Goal: Task Accomplishment & Management: Manage account settings

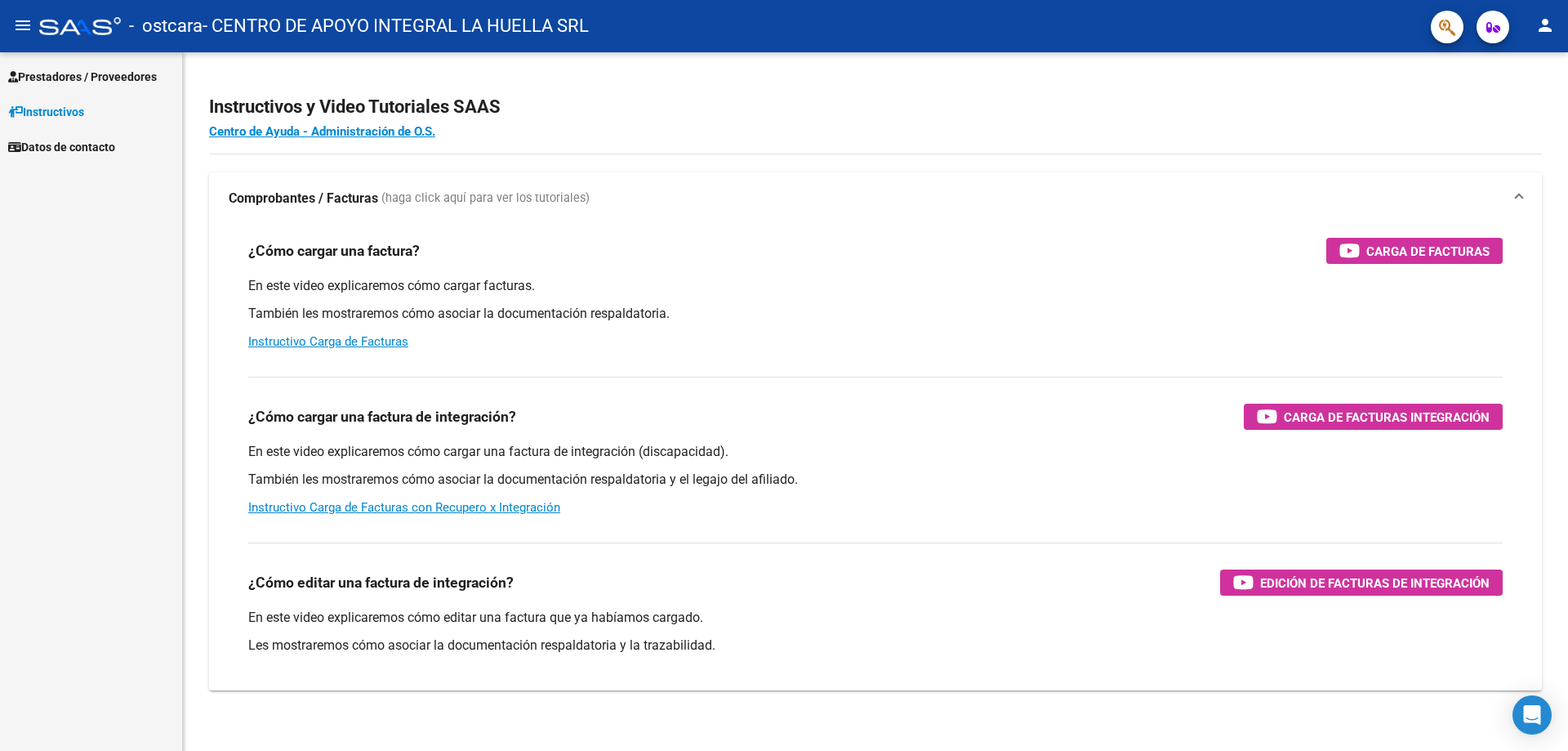
click at [78, 63] on link "Prestadores / Proveedores" at bounding box center [91, 76] width 182 height 35
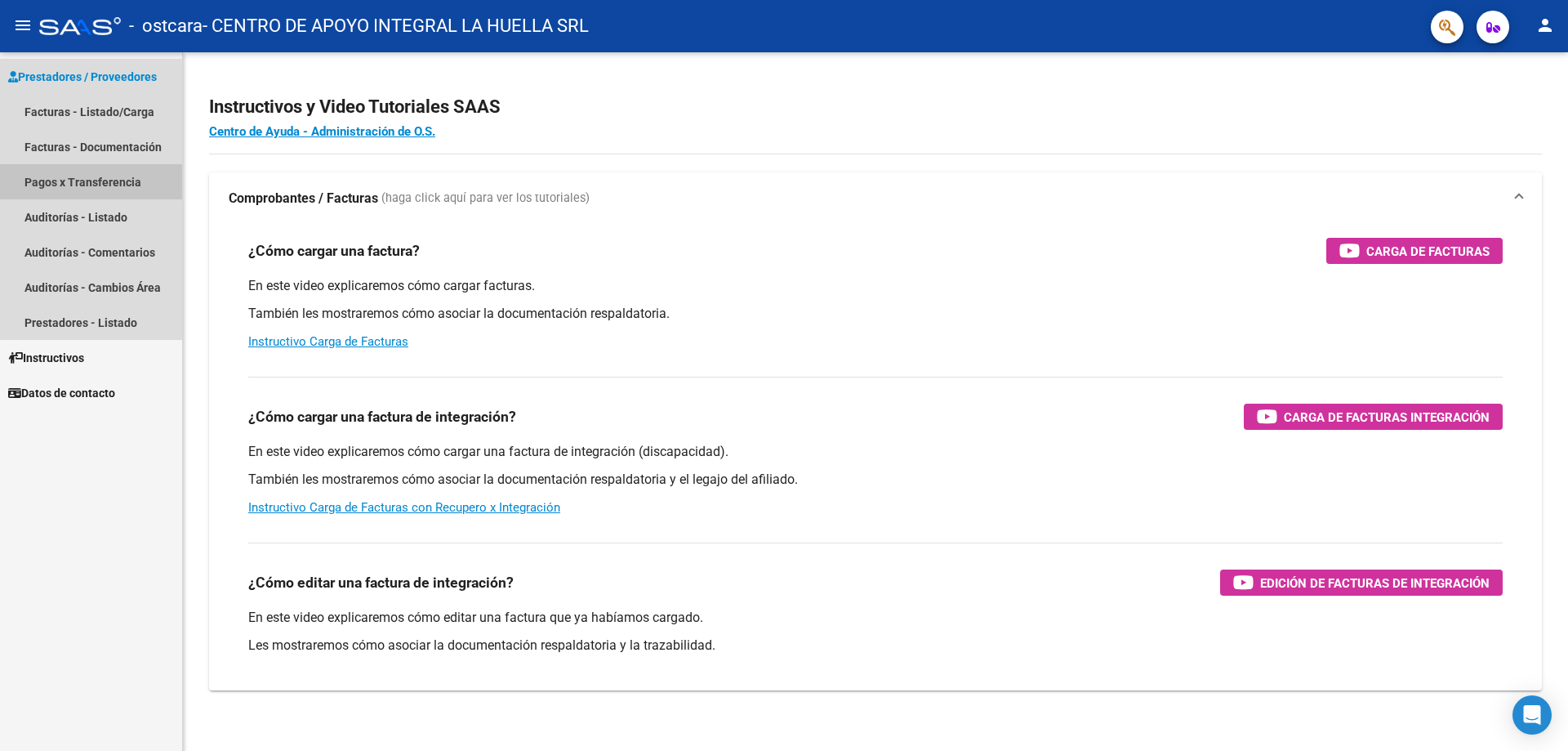
click at [84, 182] on link "Pagos x Transferencia" at bounding box center [91, 181] width 182 height 35
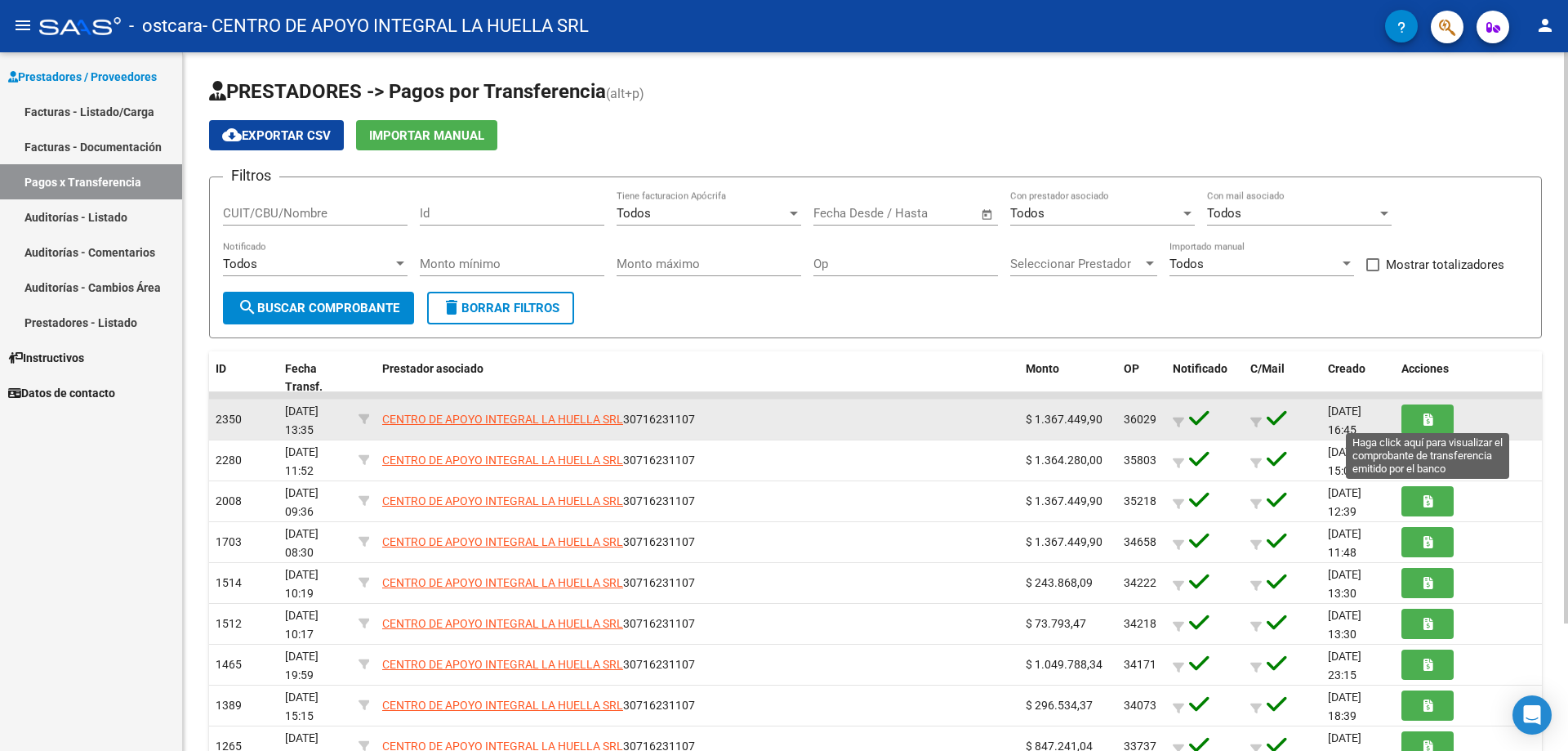
click at [1434, 415] on button "button" at bounding box center [1427, 419] width 53 height 30
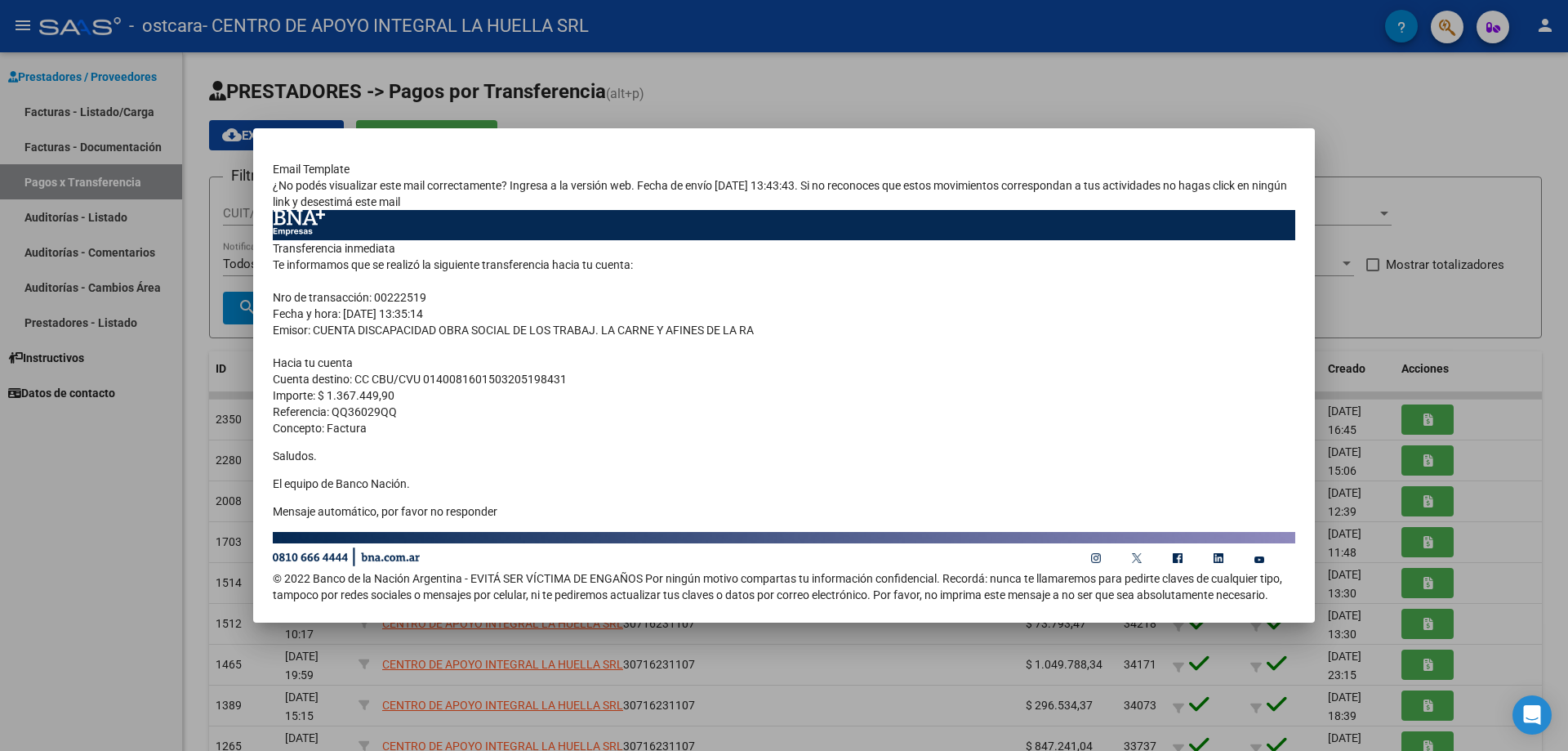
click at [1465, 229] on div at bounding box center [784, 376] width 1568 height 751
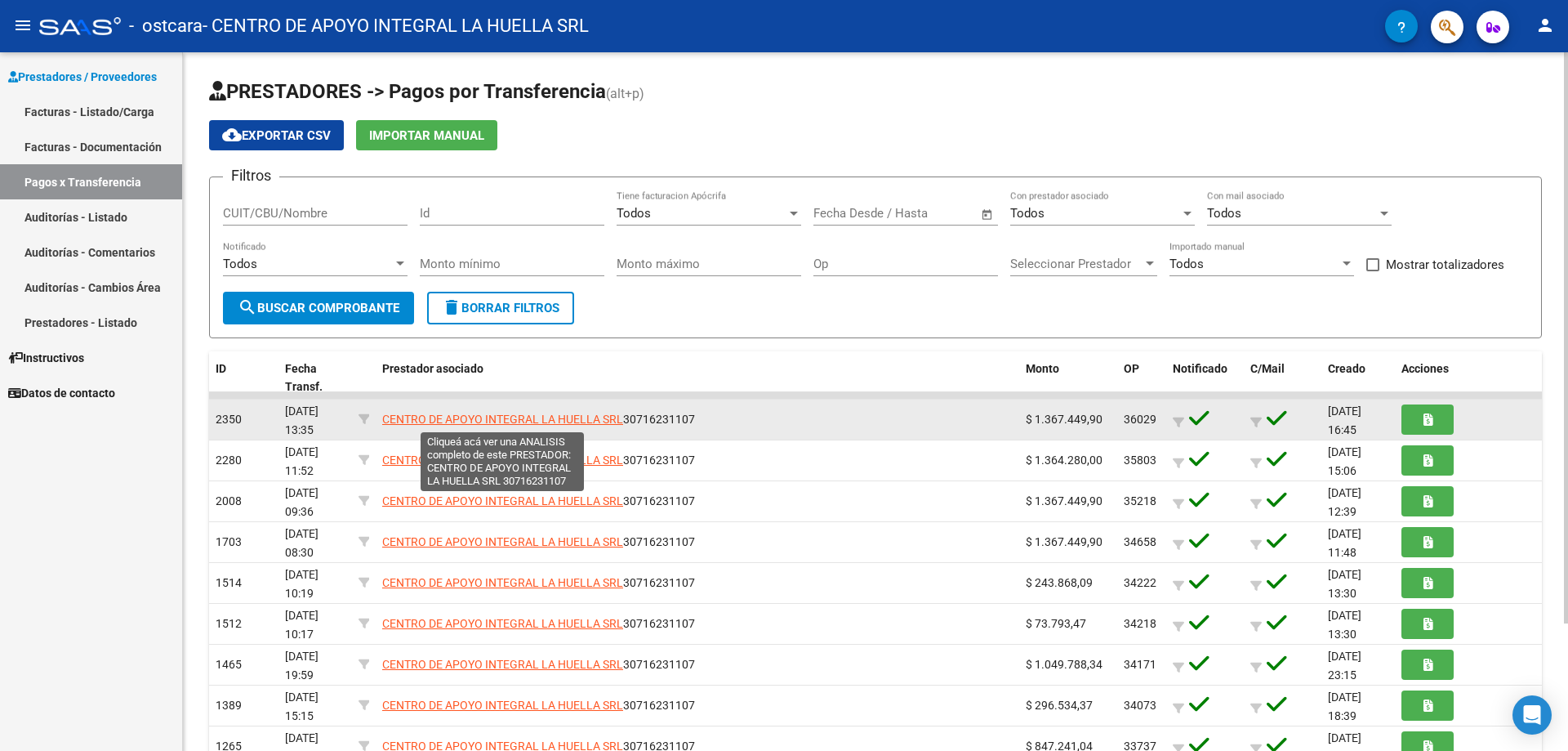
click at [573, 419] on span "CENTRO DE APOYO INTEGRAL LA HUELLA SRL" at bounding box center [502, 419] width 241 height 13
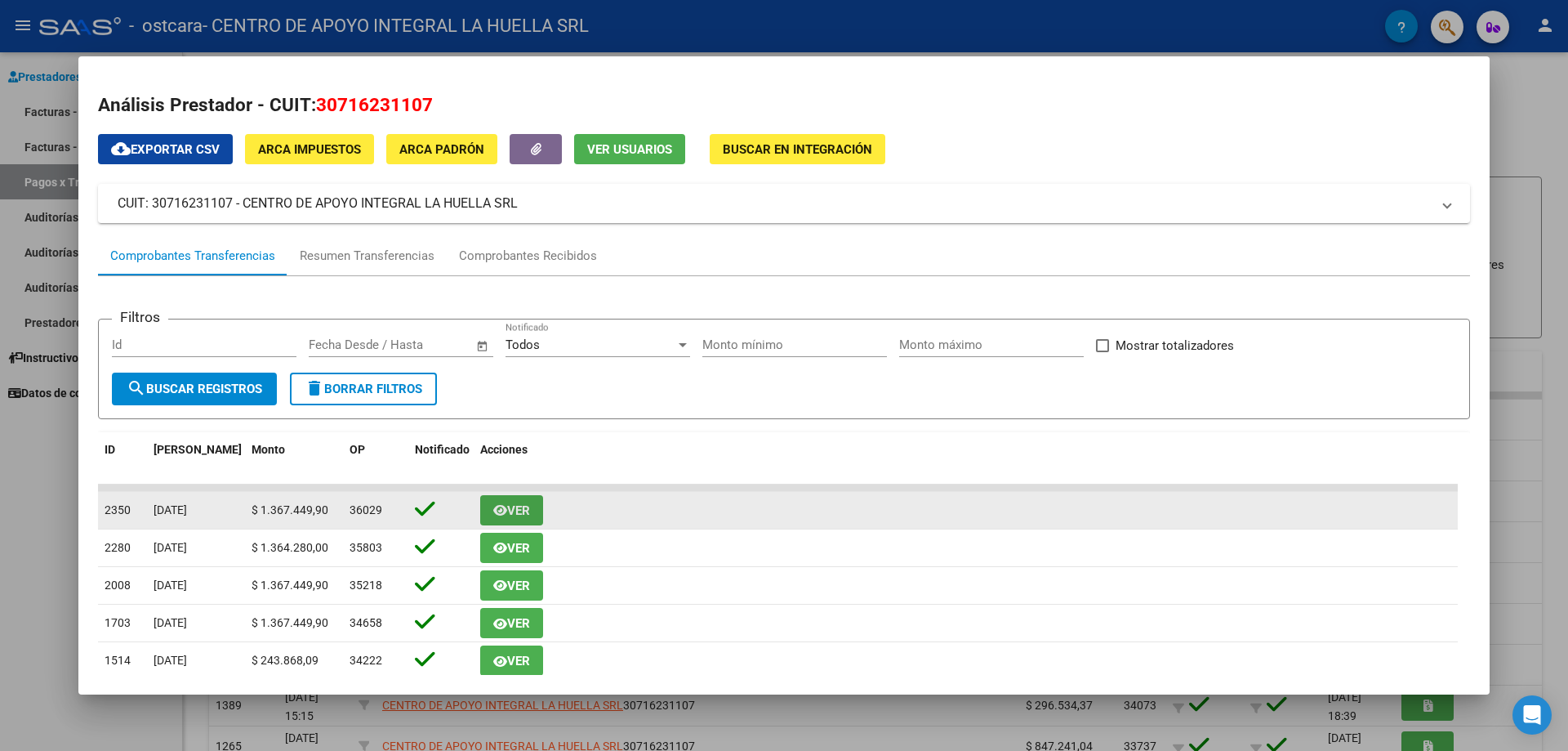
click at [502, 504] on icon "button" at bounding box center [501, 510] width 14 height 12
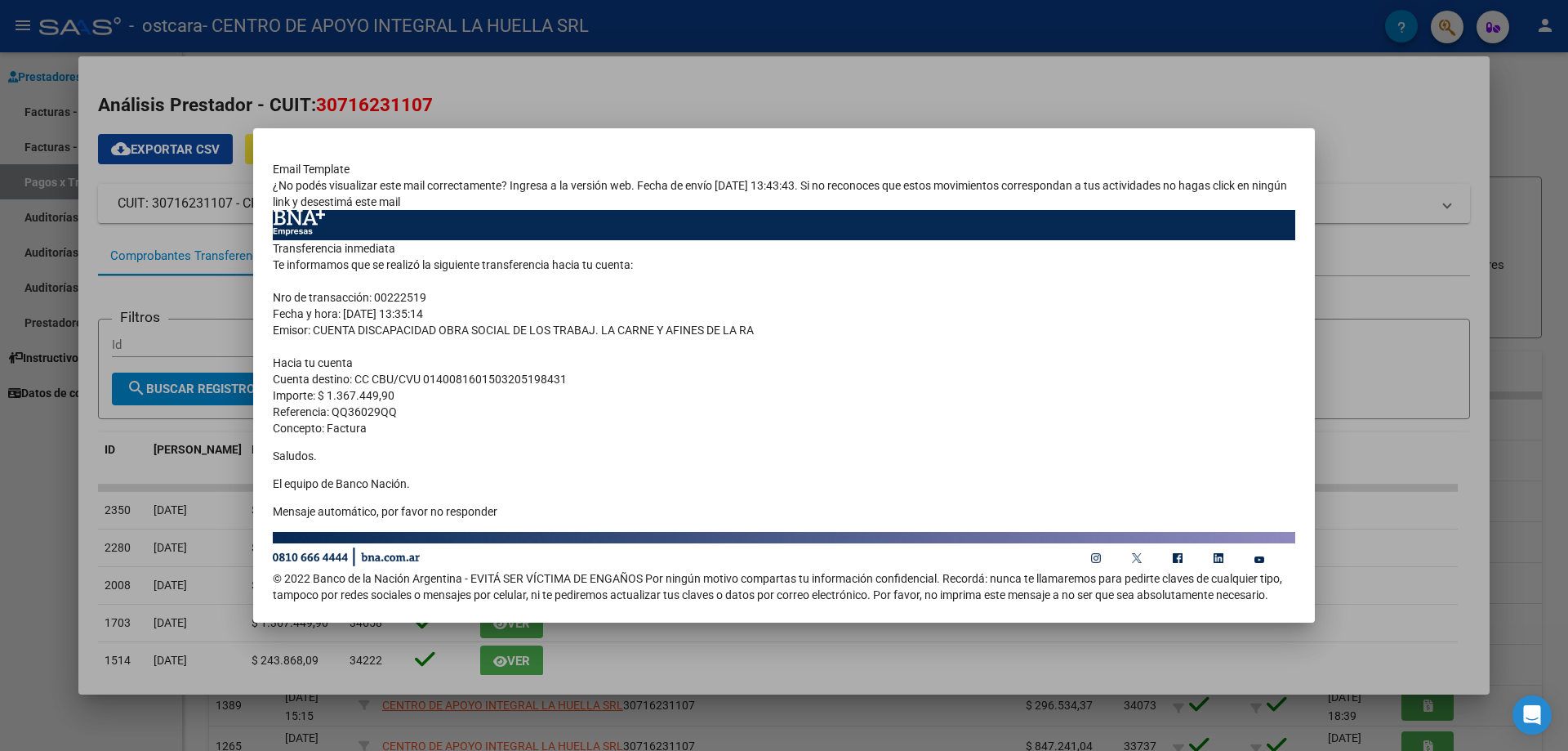
click at [1447, 312] on div at bounding box center [784, 376] width 1568 height 751
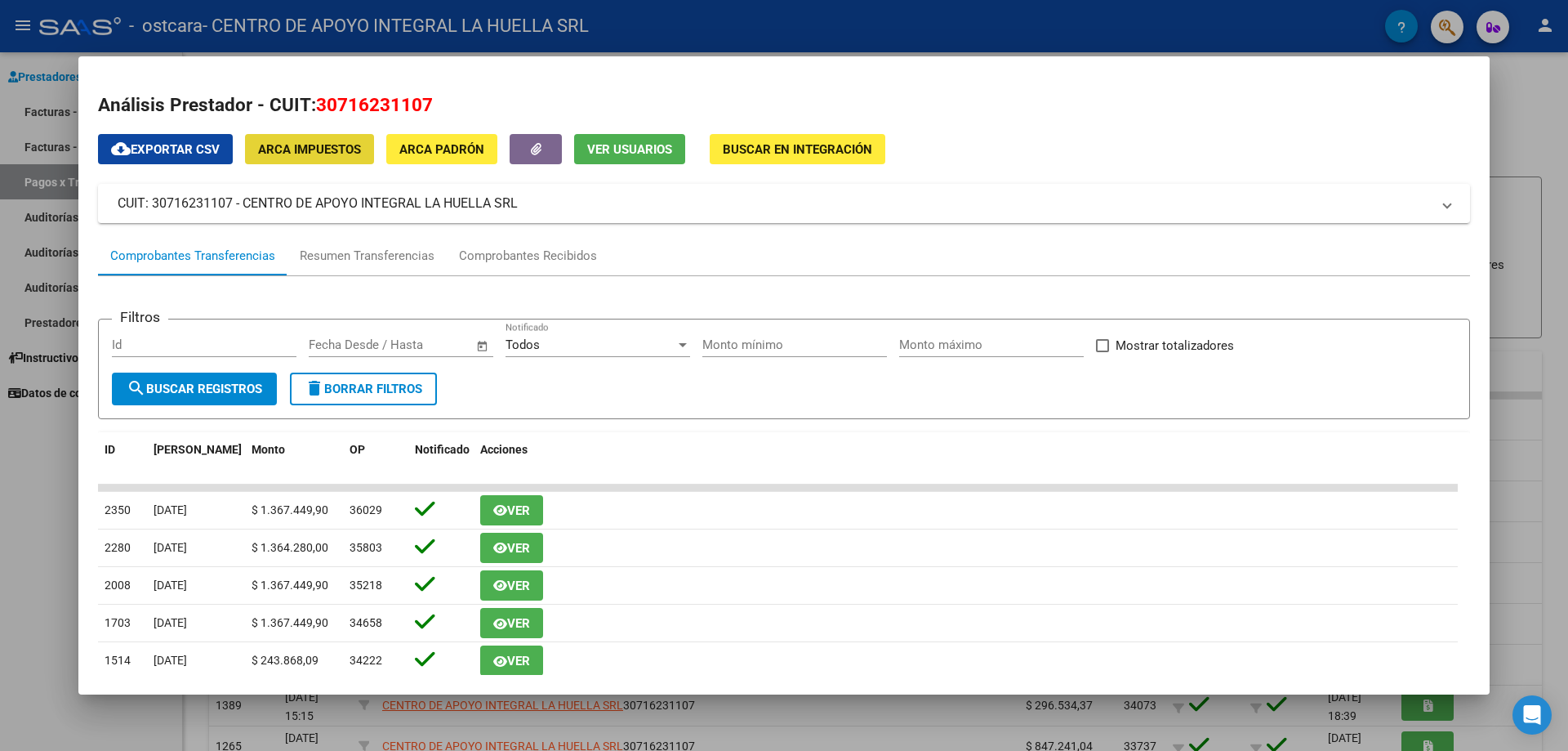
click at [286, 144] on span "ARCA Impuestos" at bounding box center [309, 149] width 103 height 15
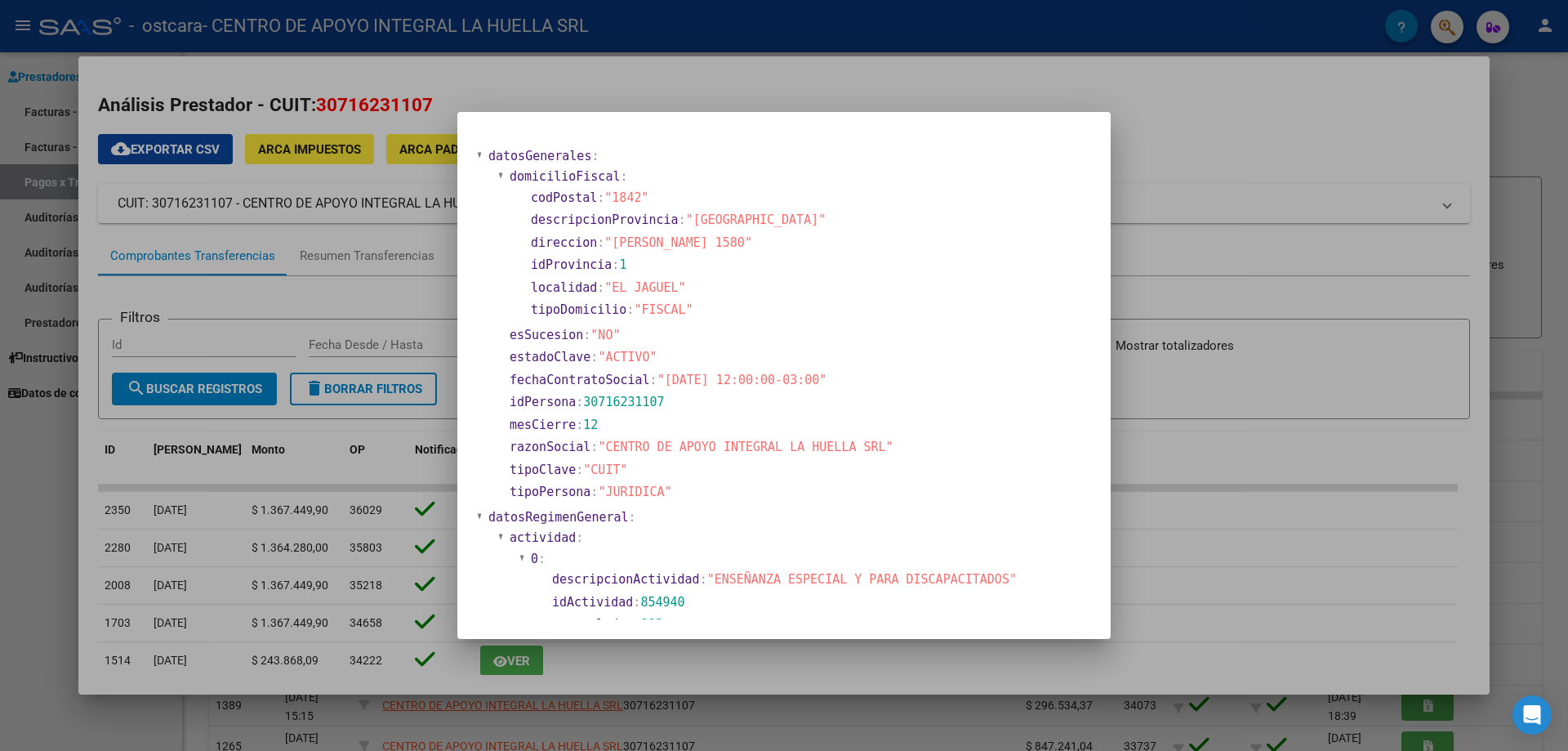
click at [657, 79] on div at bounding box center [784, 376] width 1568 height 751
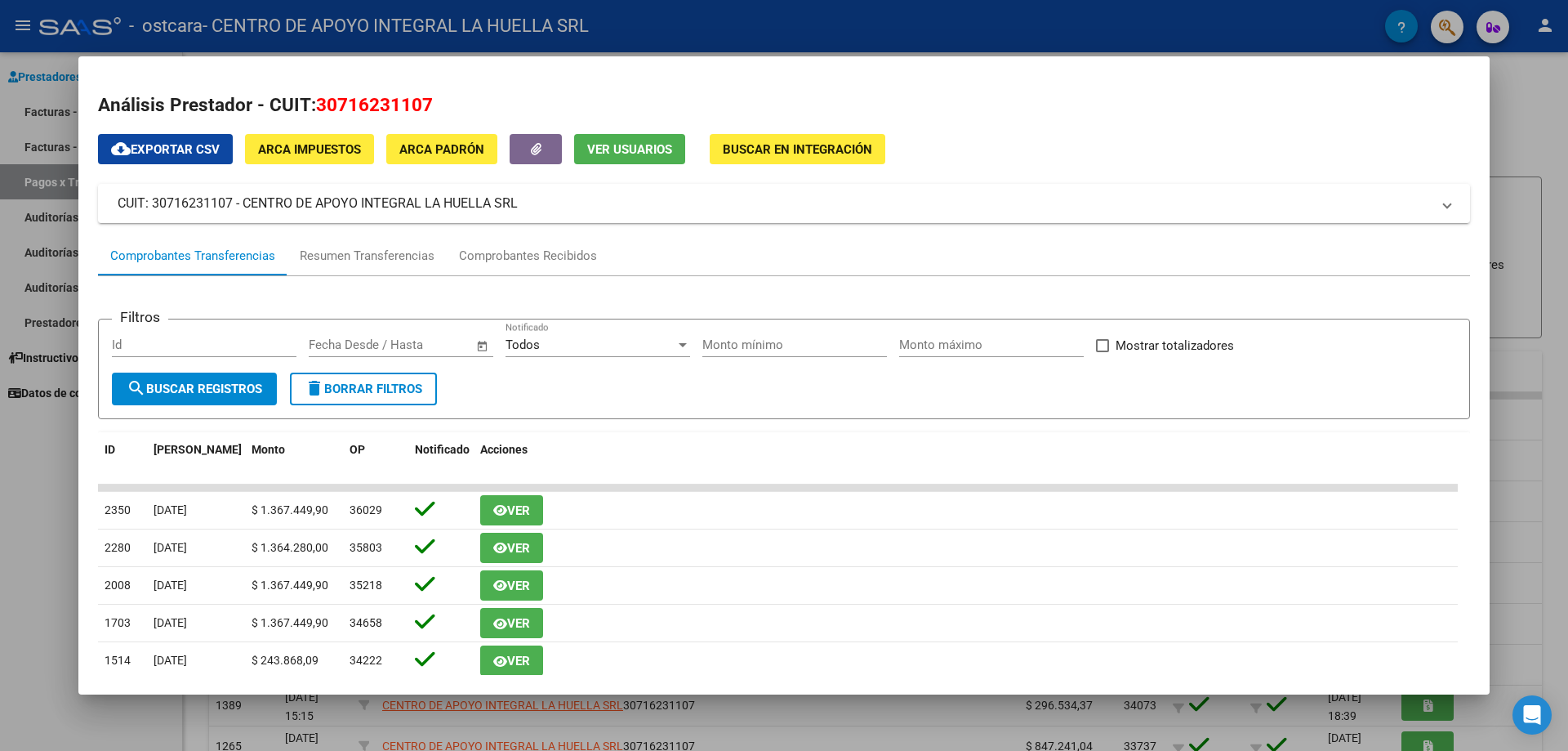
click at [1562, 118] on div at bounding box center [784, 376] width 1568 height 751
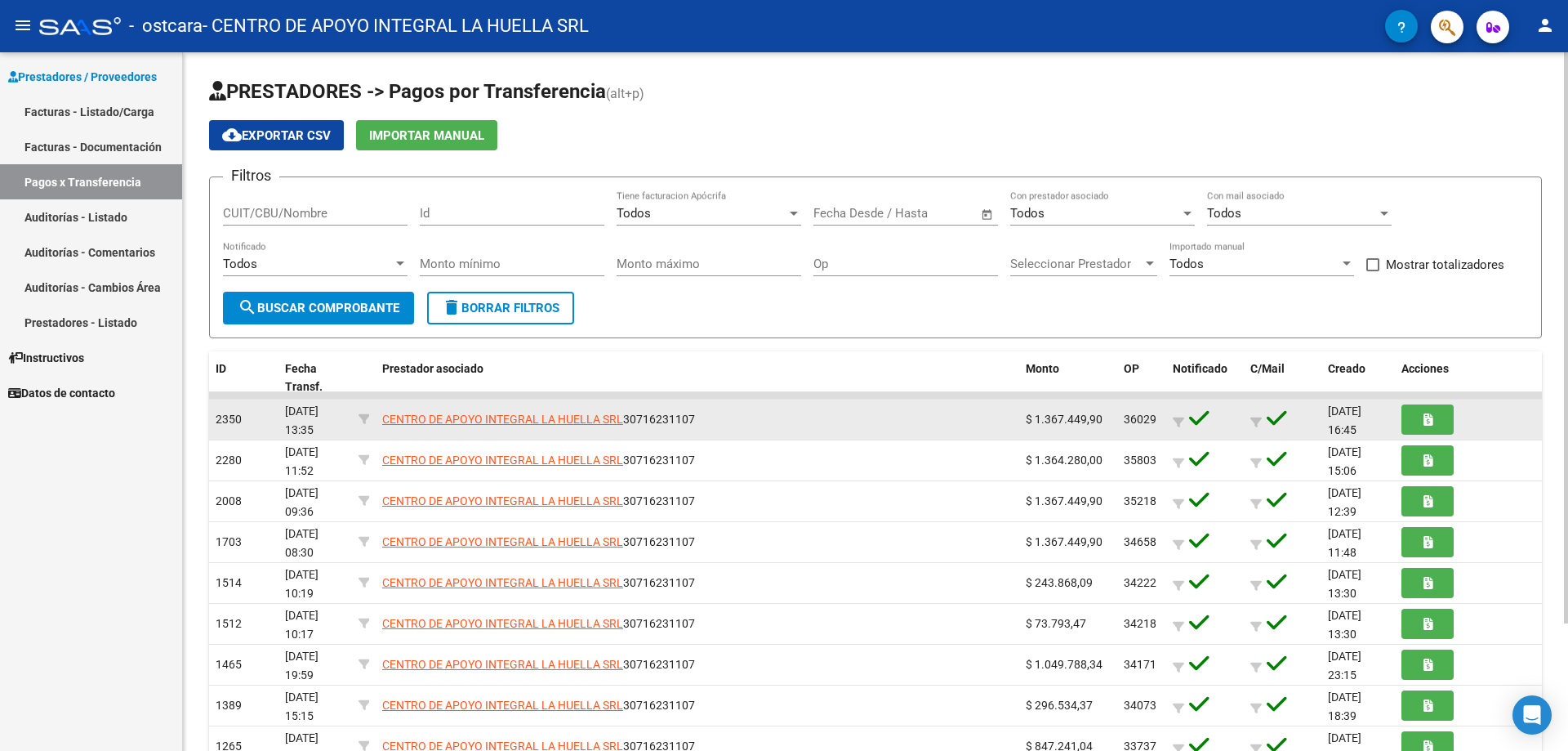
click at [959, 421] on div "CENTRO DE APOYO INTEGRAL LA HUELLA SRL 30716231107" at bounding box center [697, 420] width 630 height 19
click at [1177, 417] on icon at bounding box center [1178, 422] width 11 height 11
click at [1179, 418] on icon at bounding box center [1178, 422] width 11 height 11
click at [236, 426] on div "2350" at bounding box center [243, 420] width 56 height 19
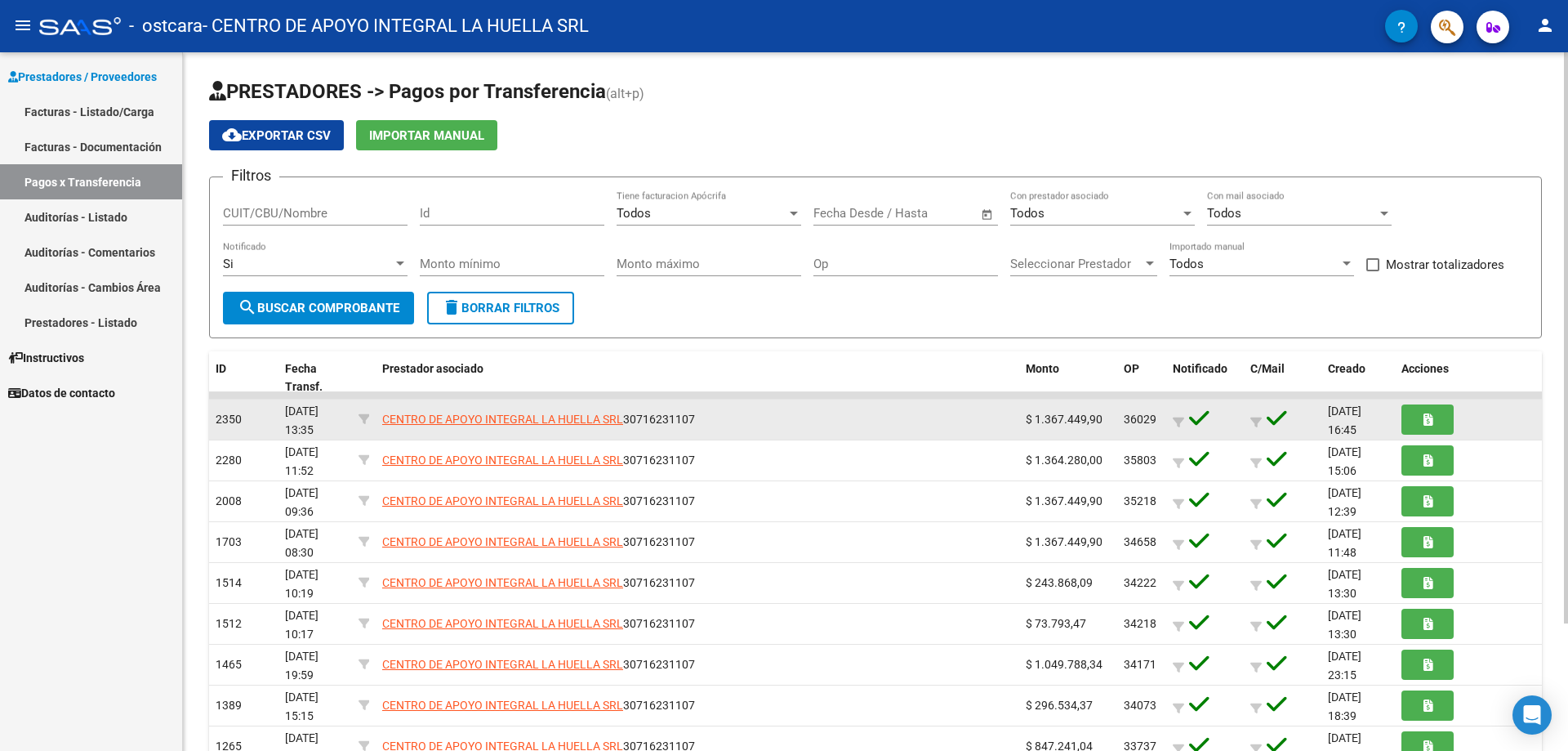
click at [236, 426] on div "2350" at bounding box center [243, 420] width 56 height 19
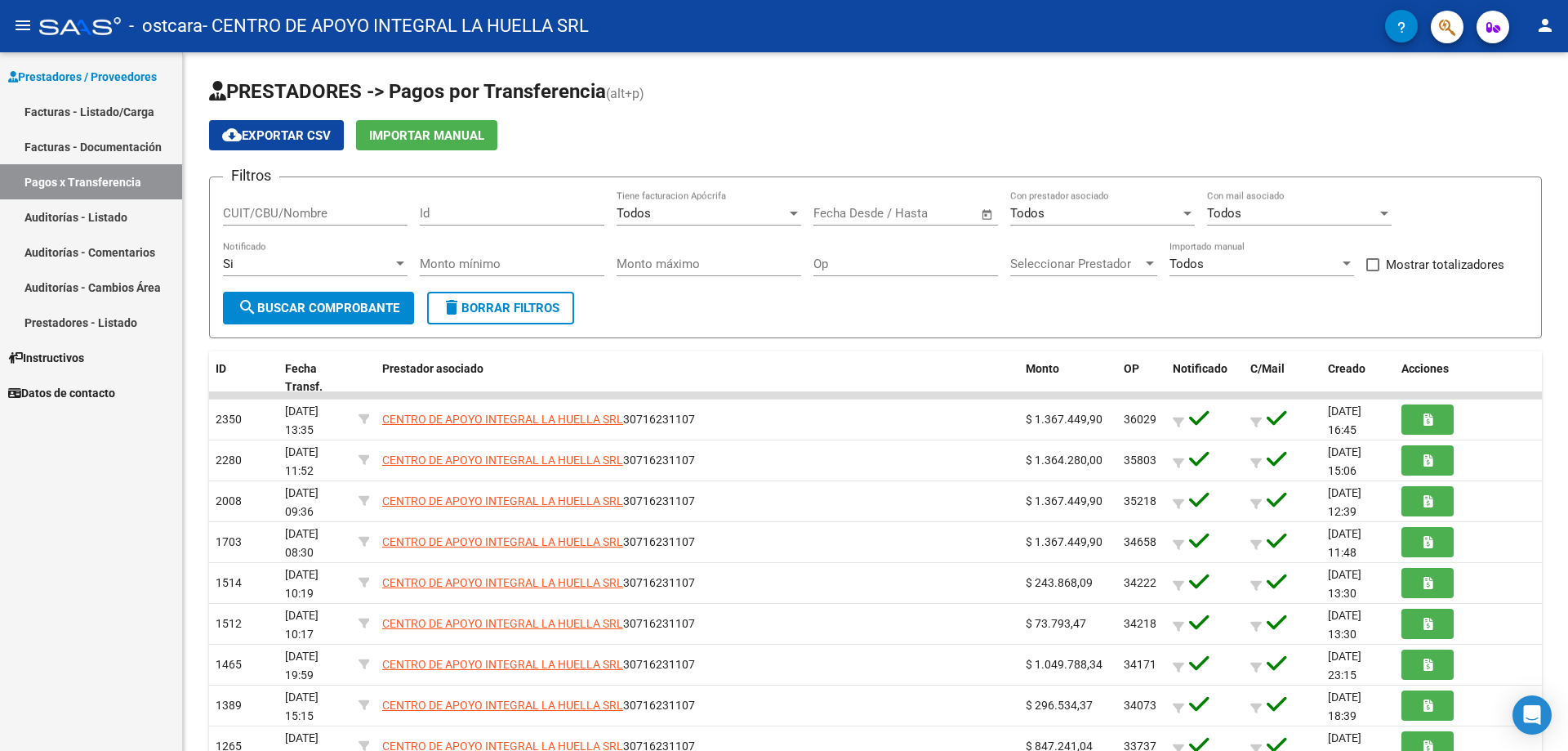
click at [1547, 25] on mat-icon "person" at bounding box center [1545, 25] width 20 height 20
click at [1532, 104] on button "exit_to_app Salir" at bounding box center [1511, 107] width 99 height 39
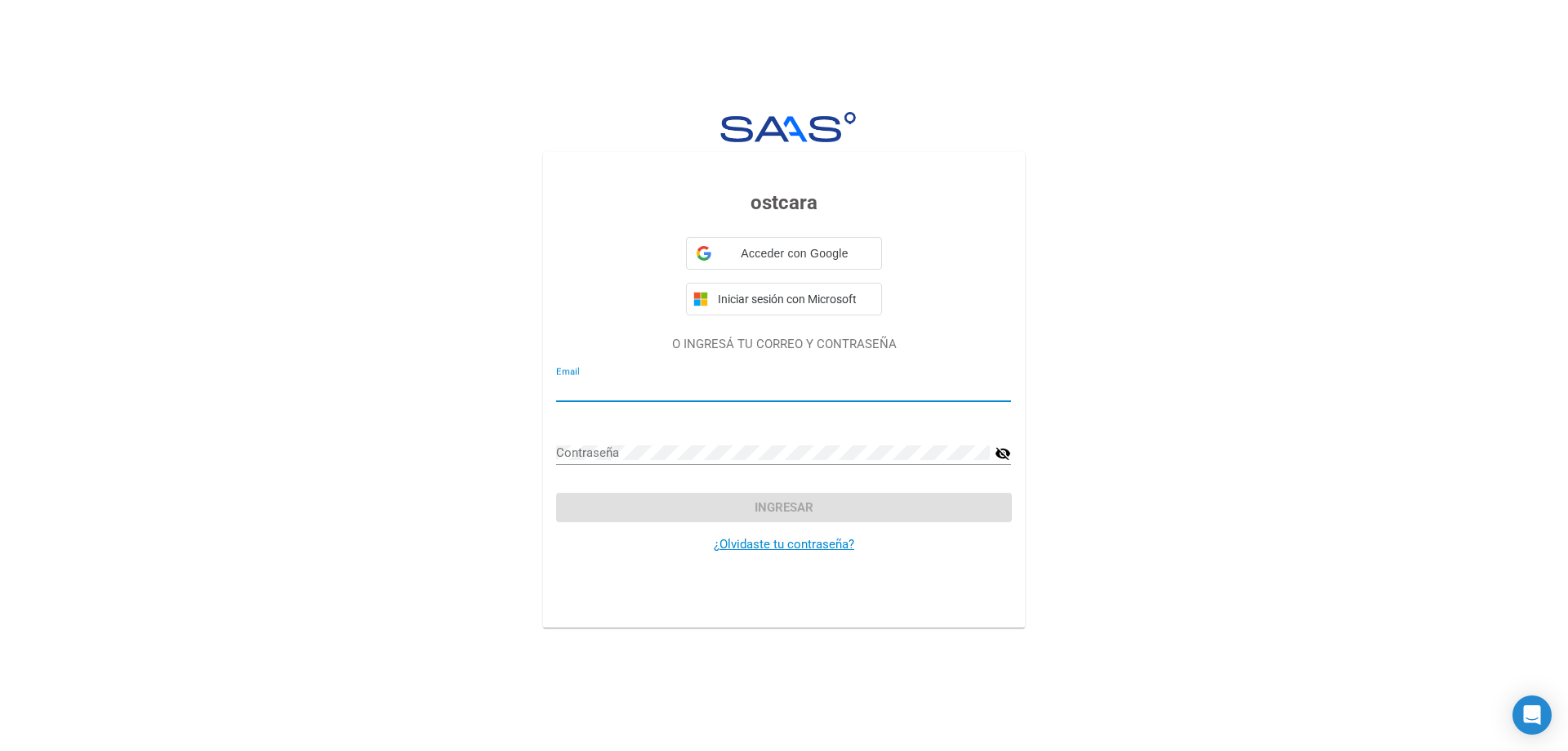
type input "adela.lahuella@gmail.com"
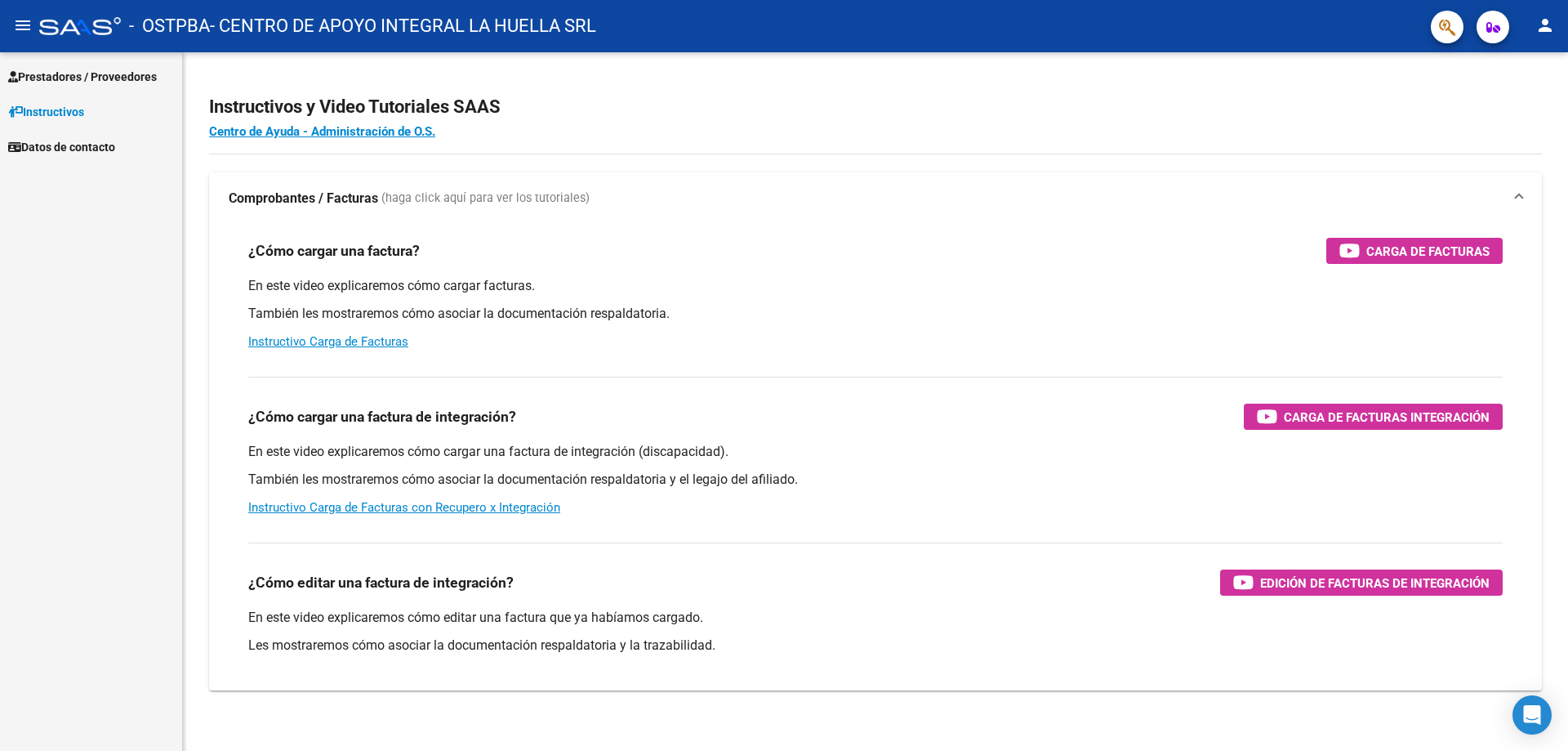
click at [43, 136] on link "Datos de contacto" at bounding box center [91, 147] width 182 height 35
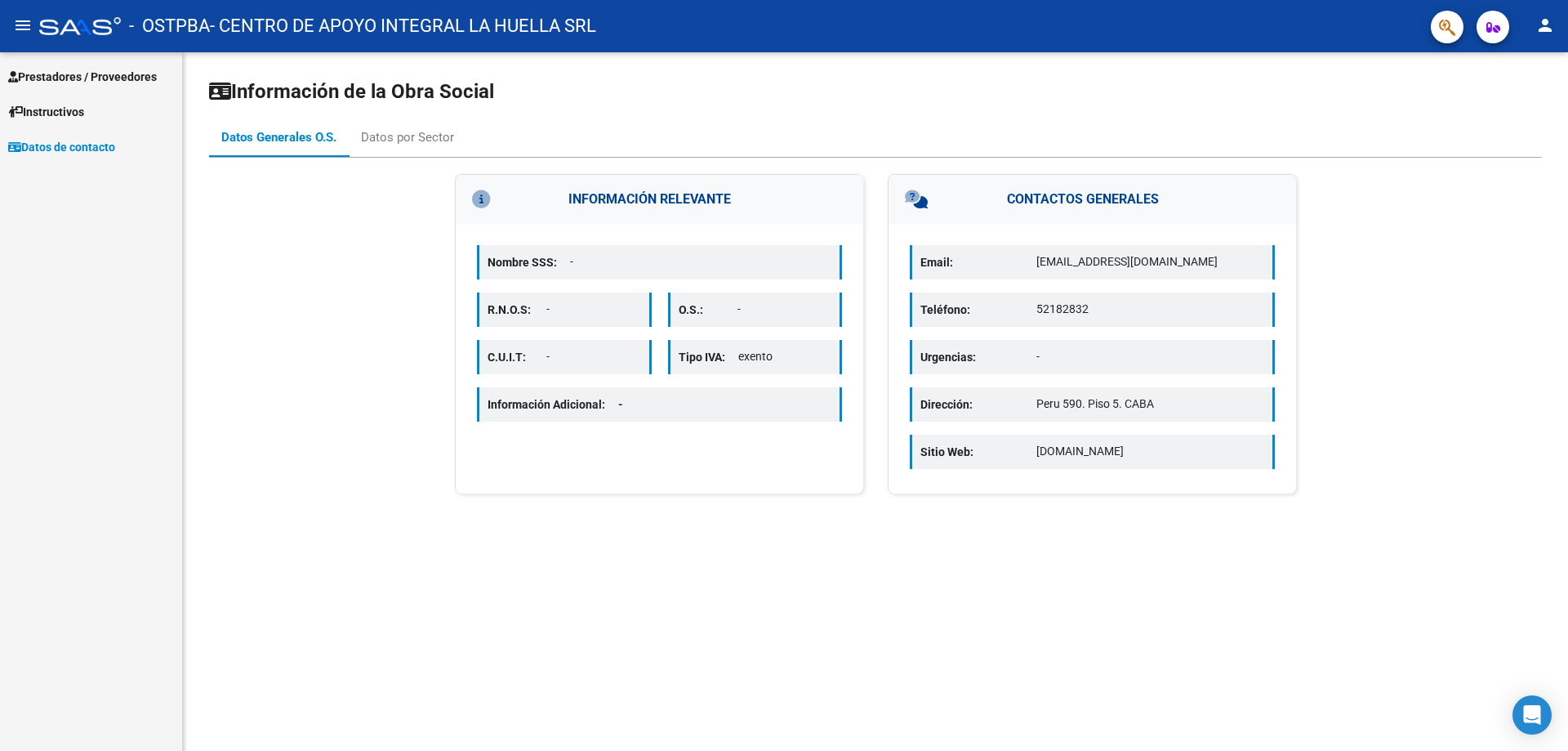
click at [79, 117] on span "Instructivos" at bounding box center [46, 111] width 76 height 18
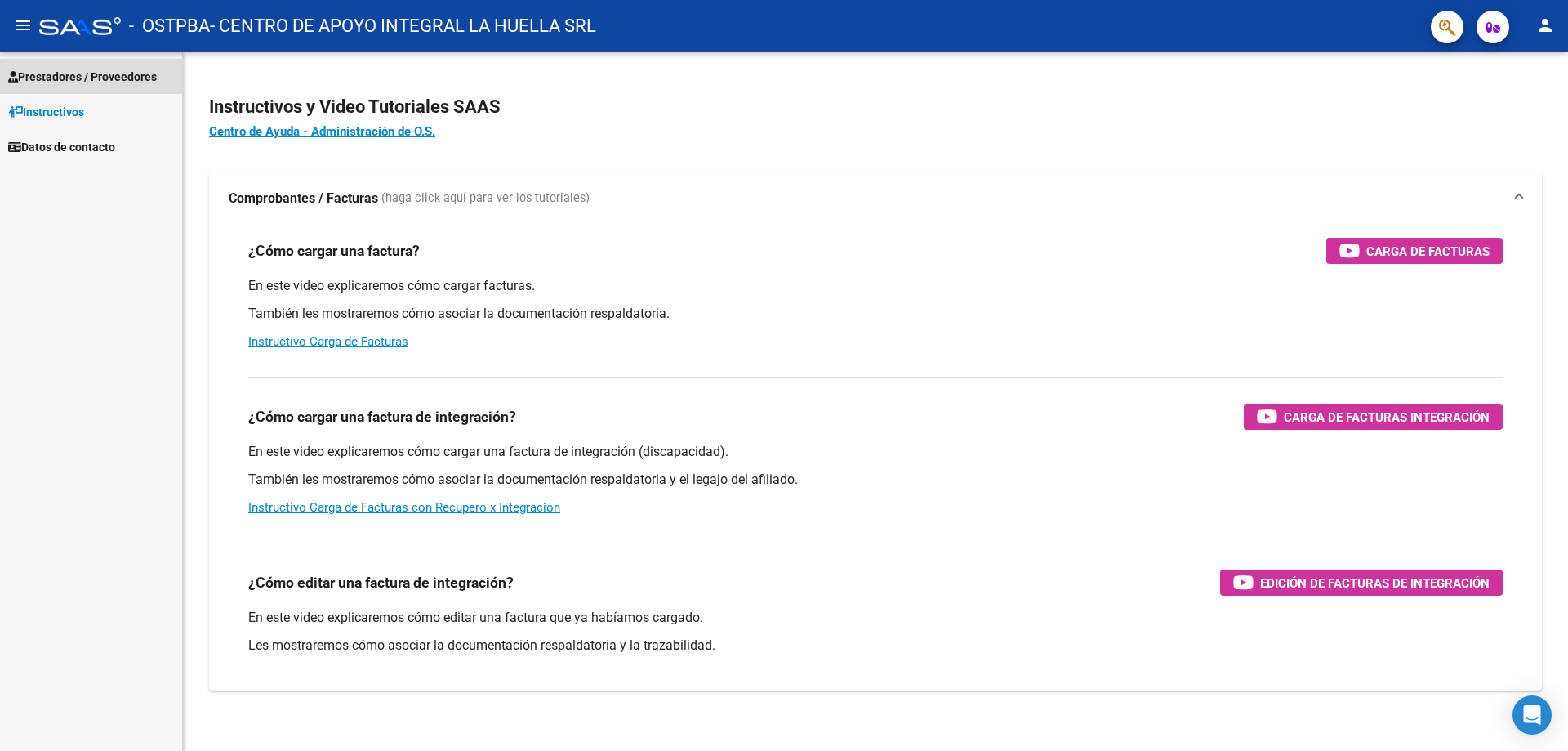
click at [85, 82] on span "Prestadores / Proveedores" at bounding box center [82, 77] width 148 height 18
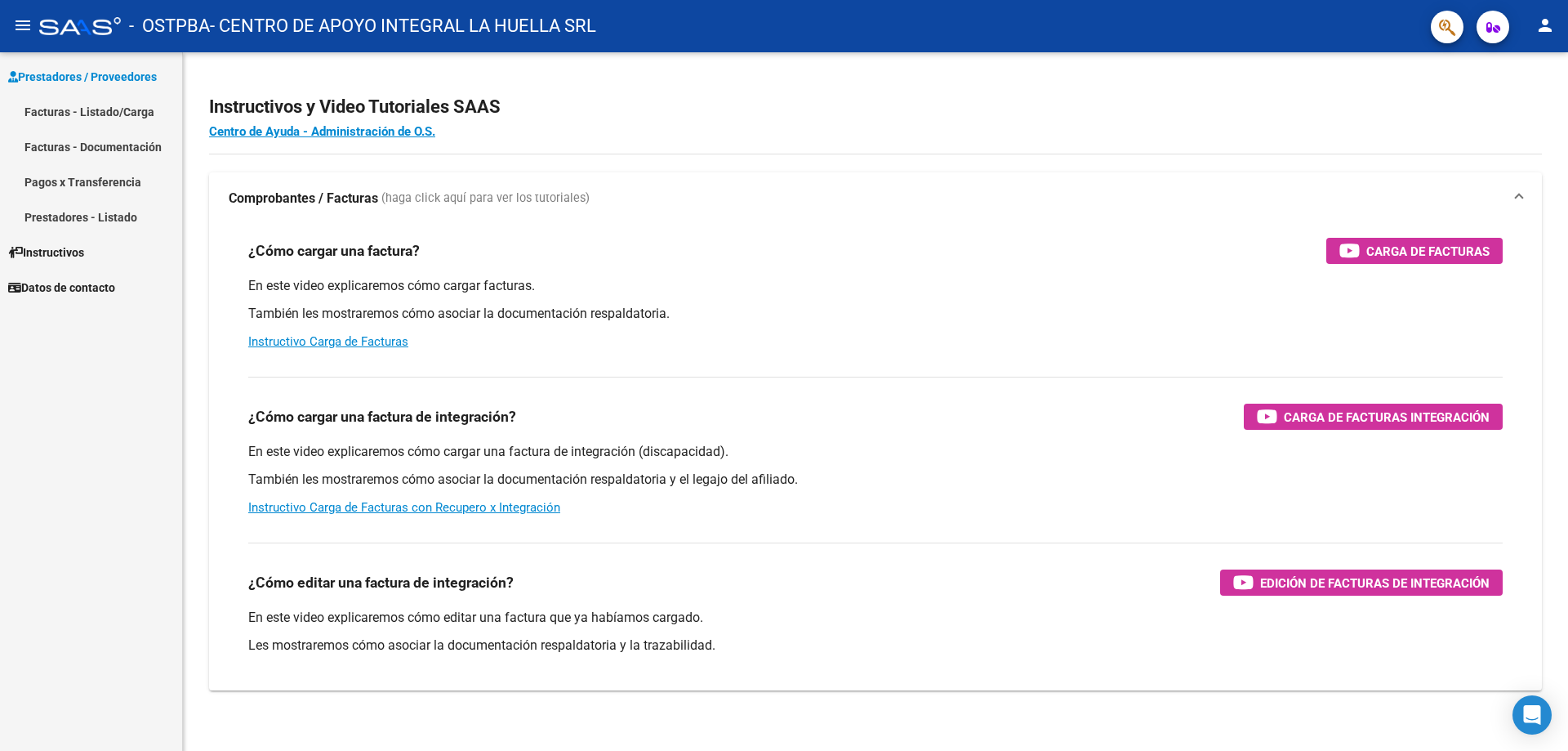
click at [83, 179] on link "Pagos x Transferencia" at bounding box center [91, 181] width 182 height 35
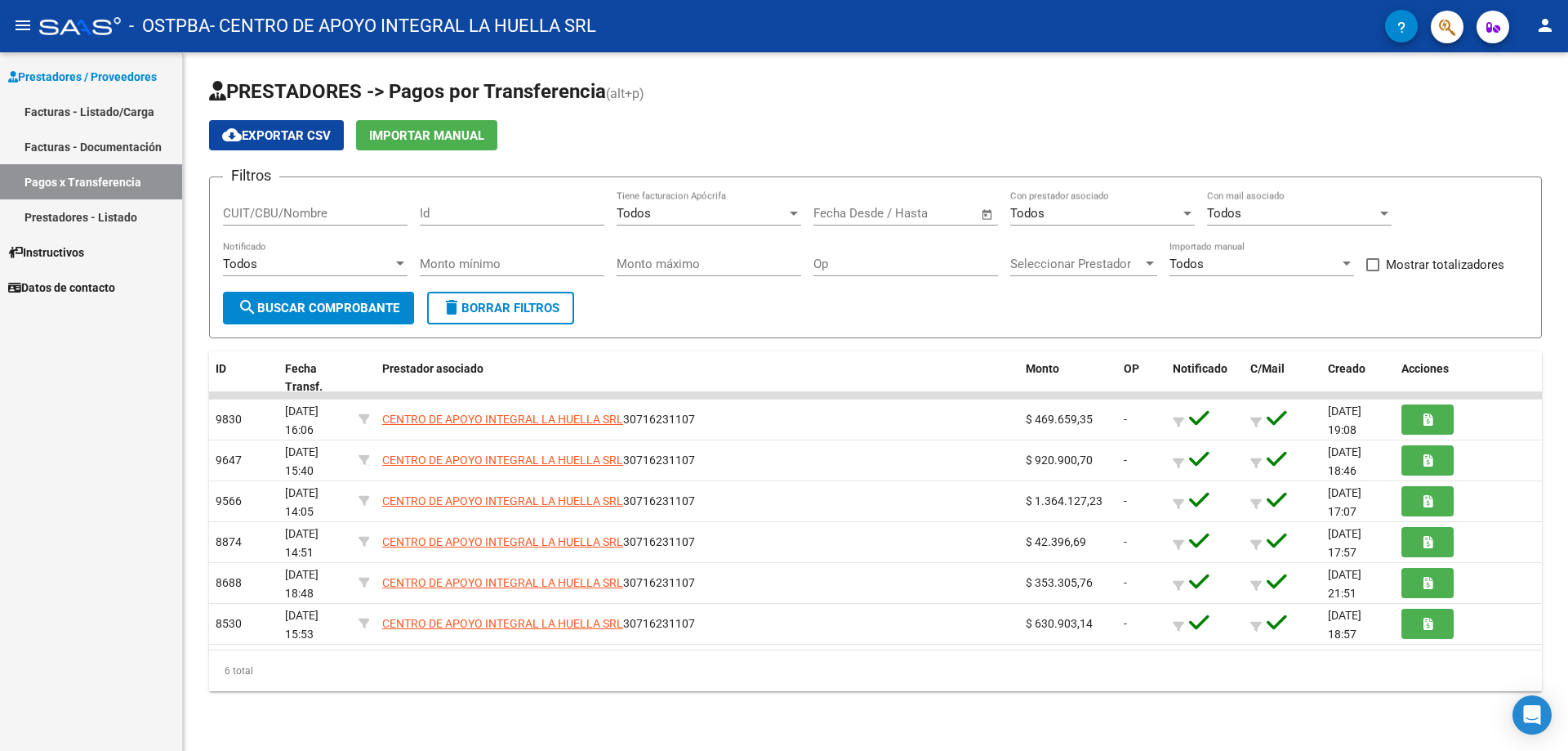
click at [91, 110] on link "Facturas - Listado/Carga" at bounding box center [91, 111] width 182 height 35
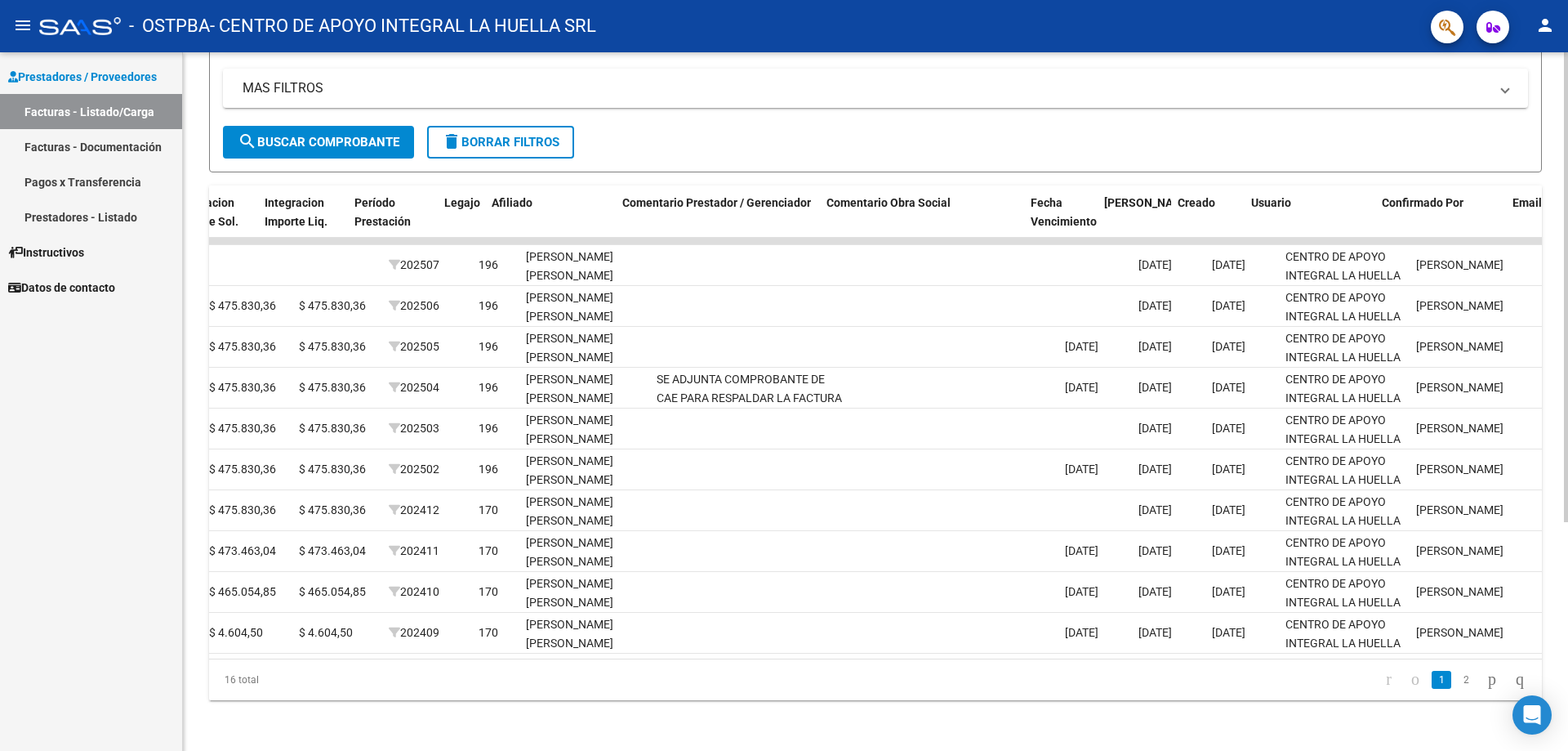
scroll to position [0, 1982]
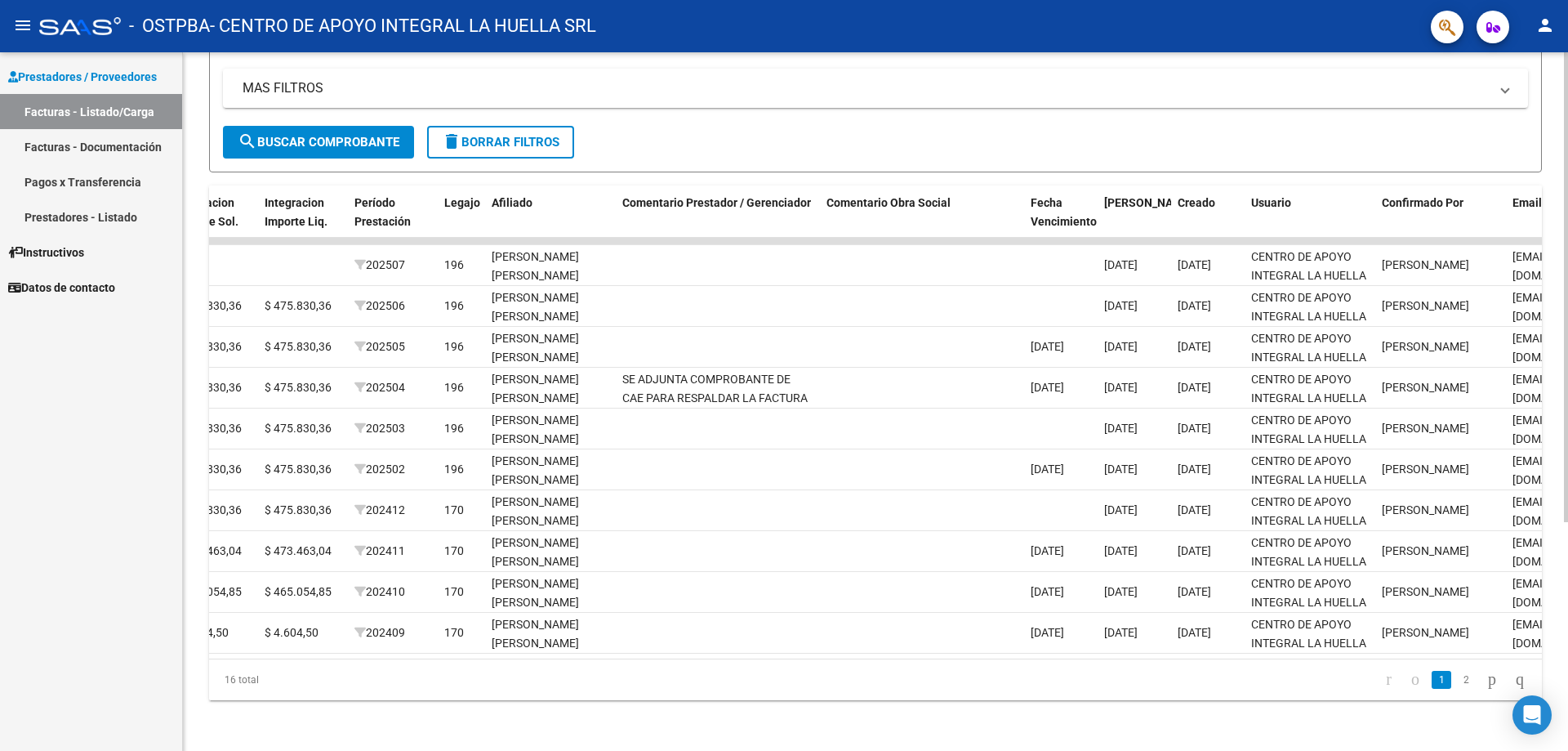
click at [1020, 656] on datatable-body "17021 D88 - MP Salud Integración CENTRO DE APOYO INTEGRAL LA HUELLA SRL 3071623…" at bounding box center [875, 447] width 1332 height 420
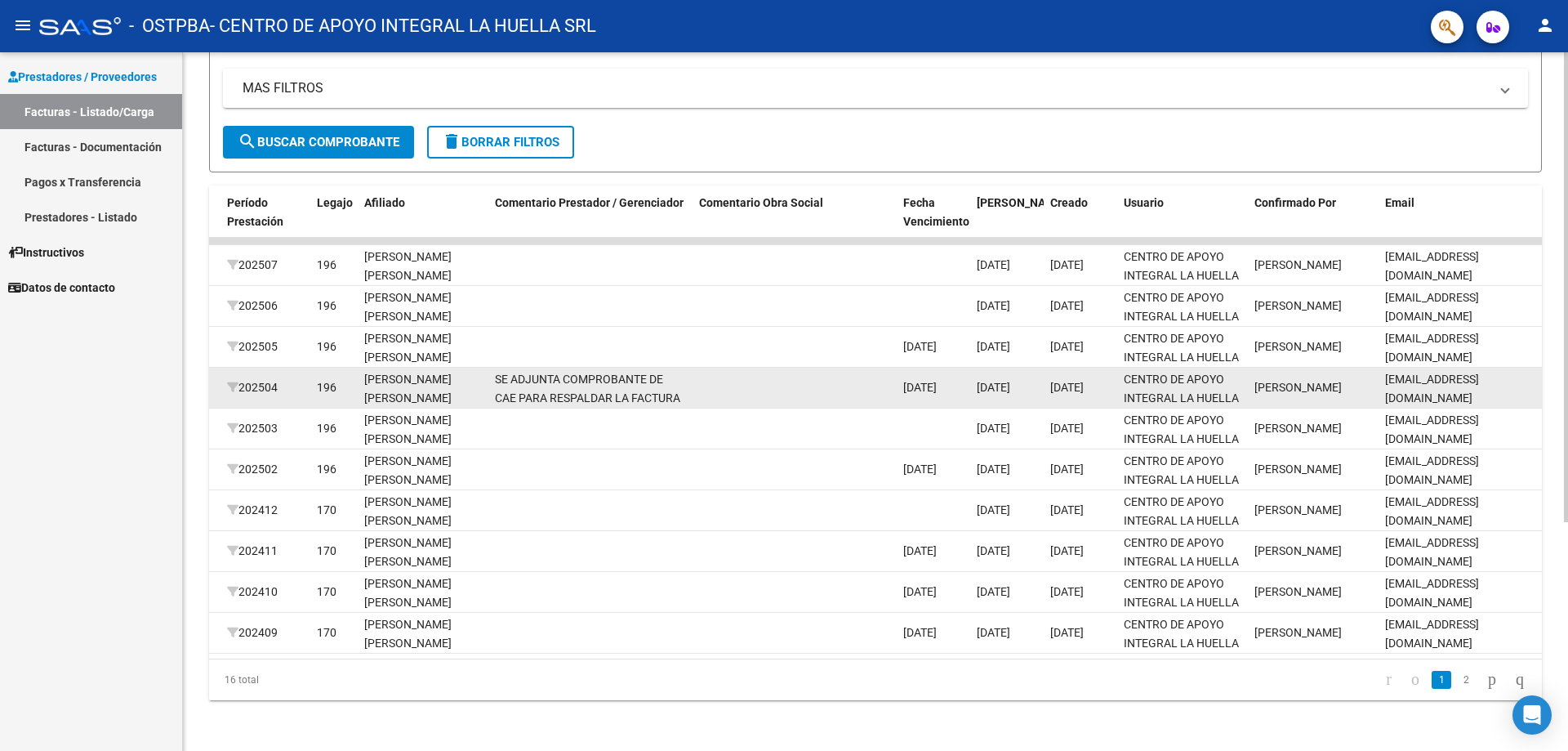
click at [624, 388] on div "SE ADJUNTA COMPROBANTE DE CAE PARA RESPALDAR LA FACTURA" at bounding box center [589, 388] width 191 height 35
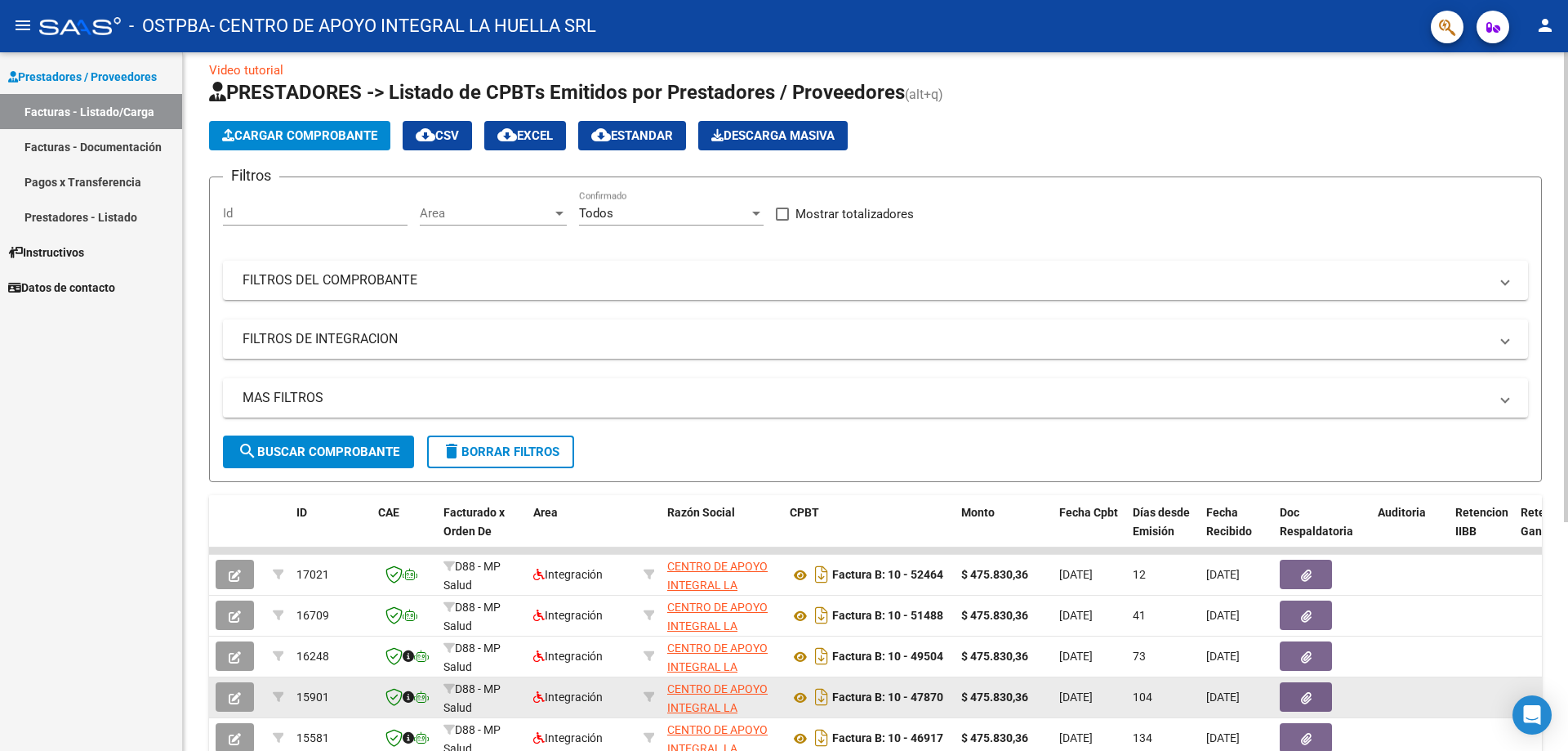
scroll to position [0, 0]
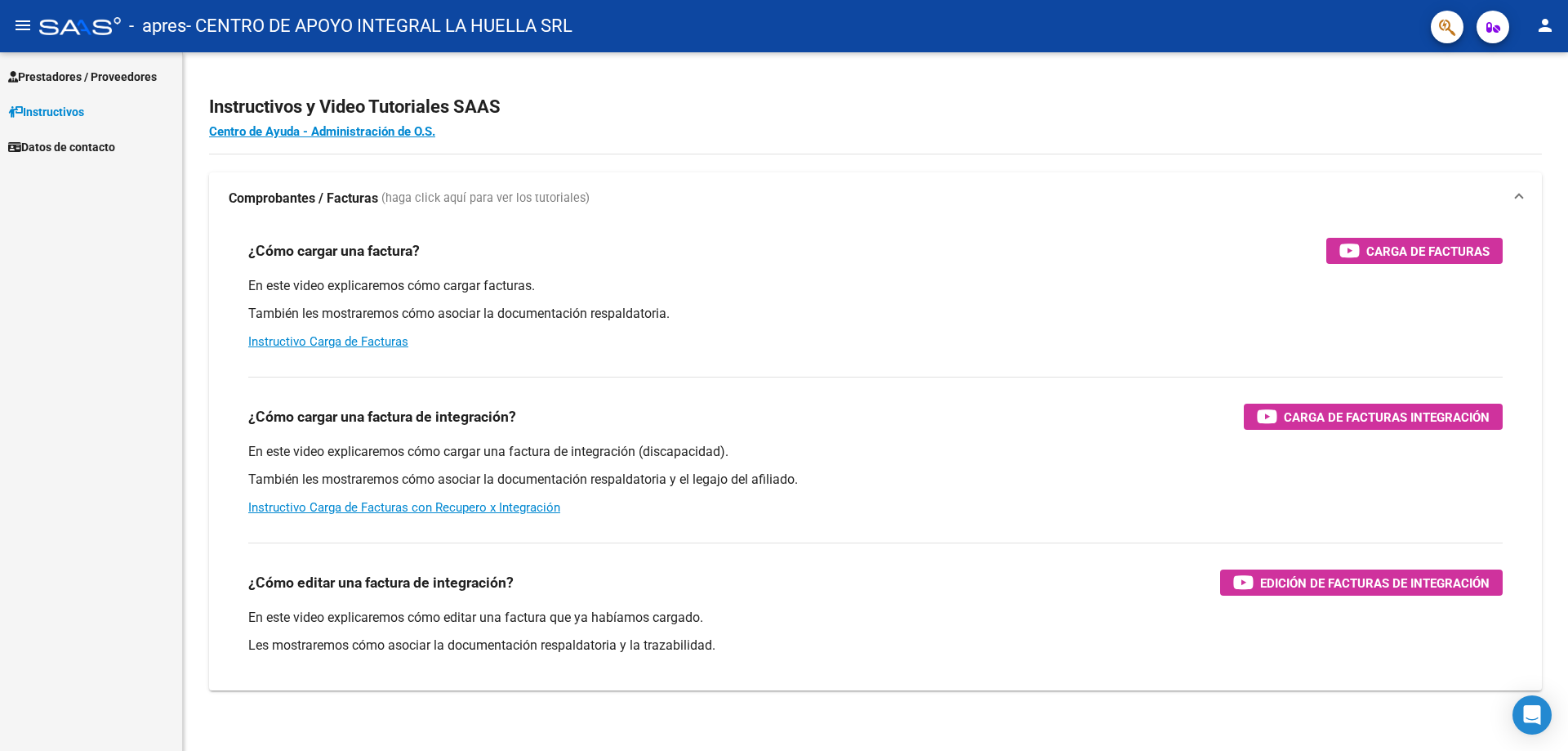
click at [79, 74] on span "Prestadores / Proveedores" at bounding box center [82, 77] width 148 height 18
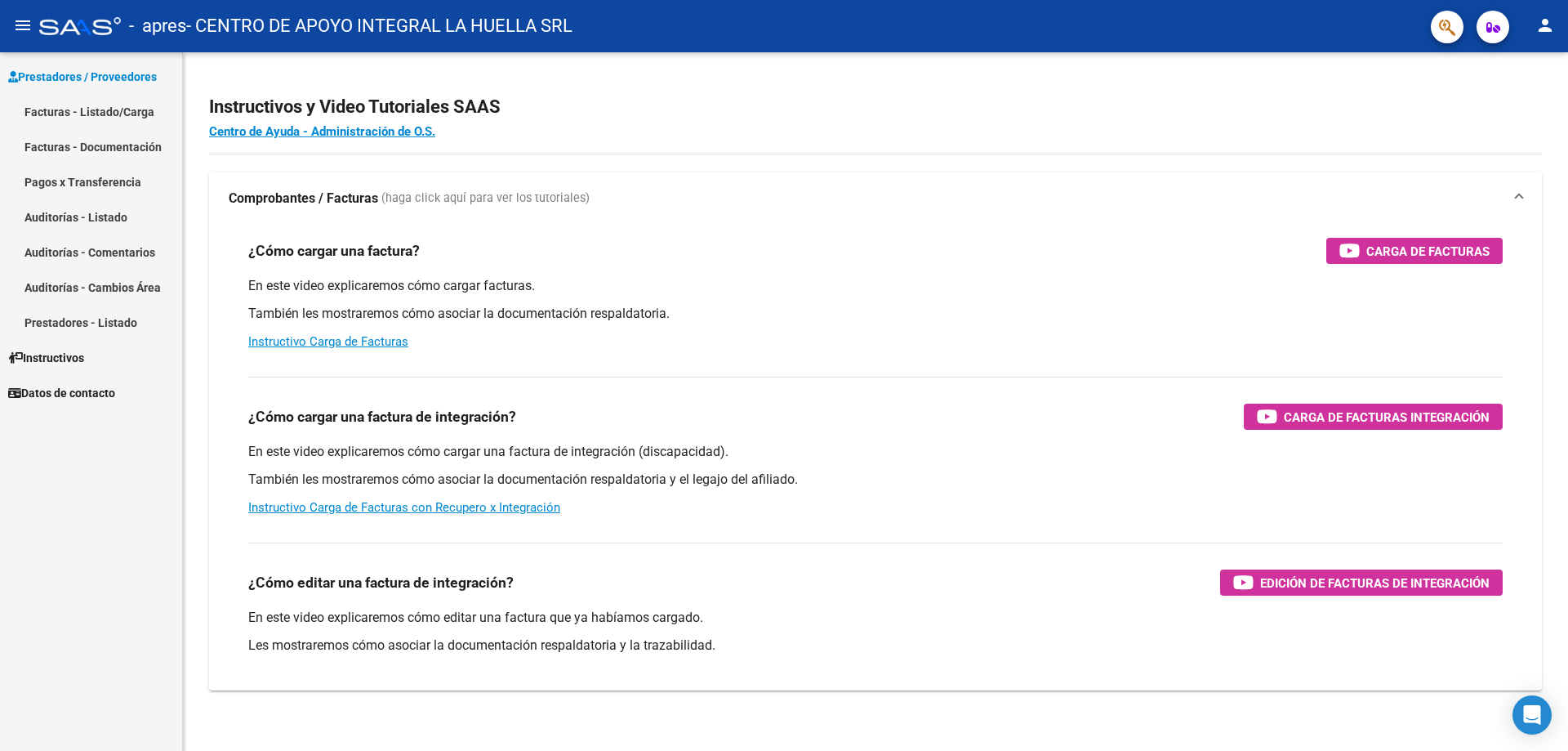
click at [89, 179] on link "Pagos x Transferencia" at bounding box center [91, 181] width 182 height 35
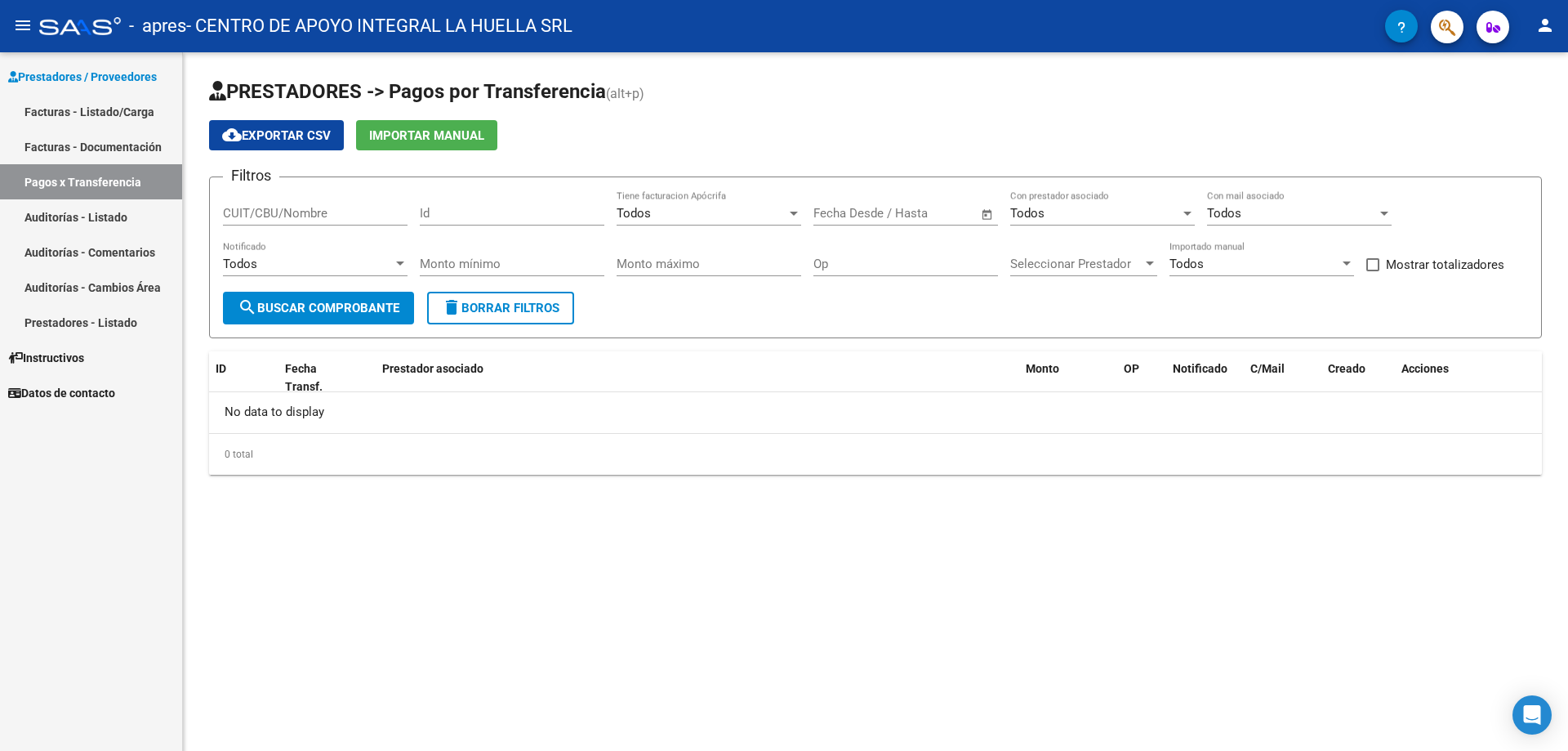
click at [79, 220] on link "Auditorías - Listado" at bounding box center [91, 217] width 182 height 35
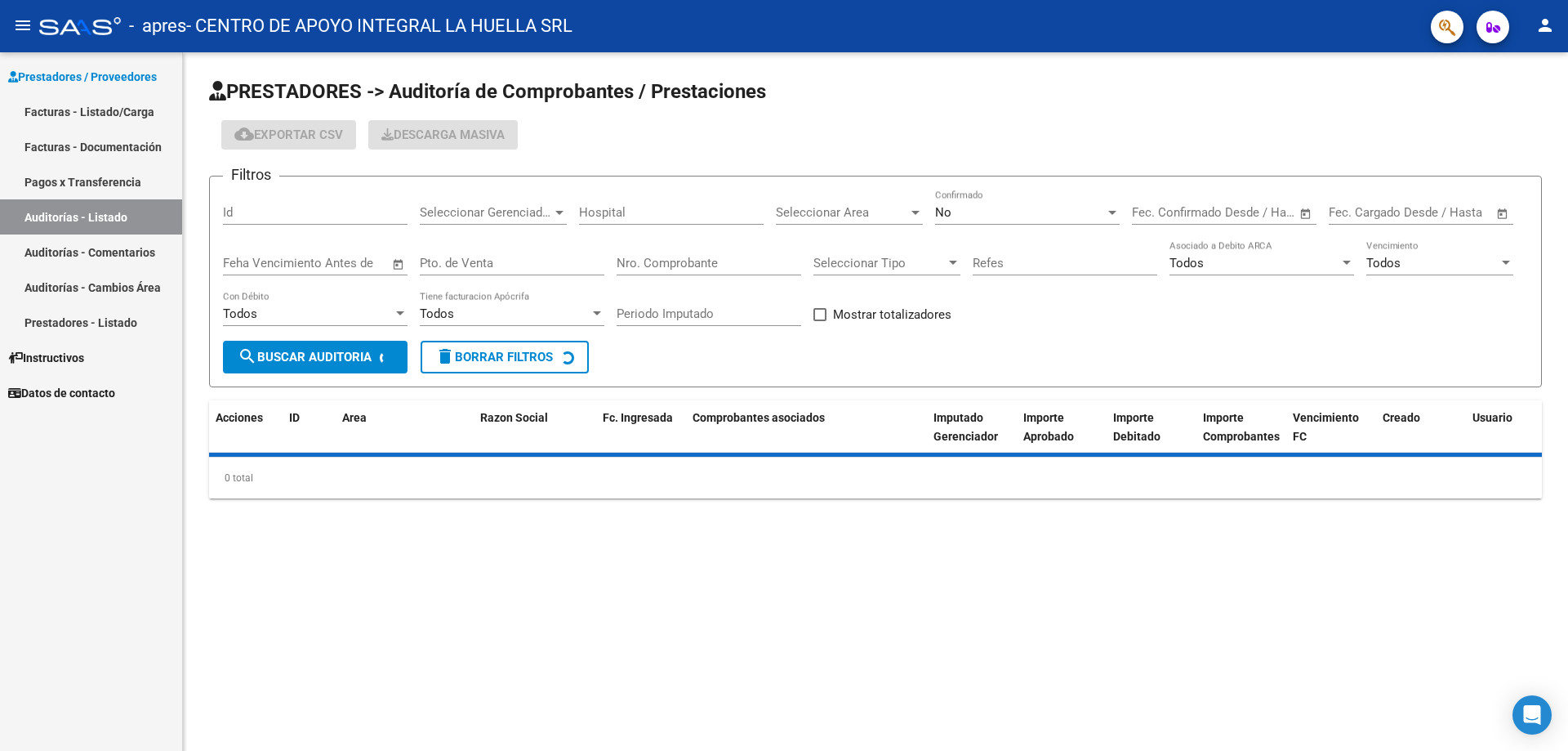
click at [79, 250] on link "Auditorías - Comentarios" at bounding box center [91, 252] width 182 height 35
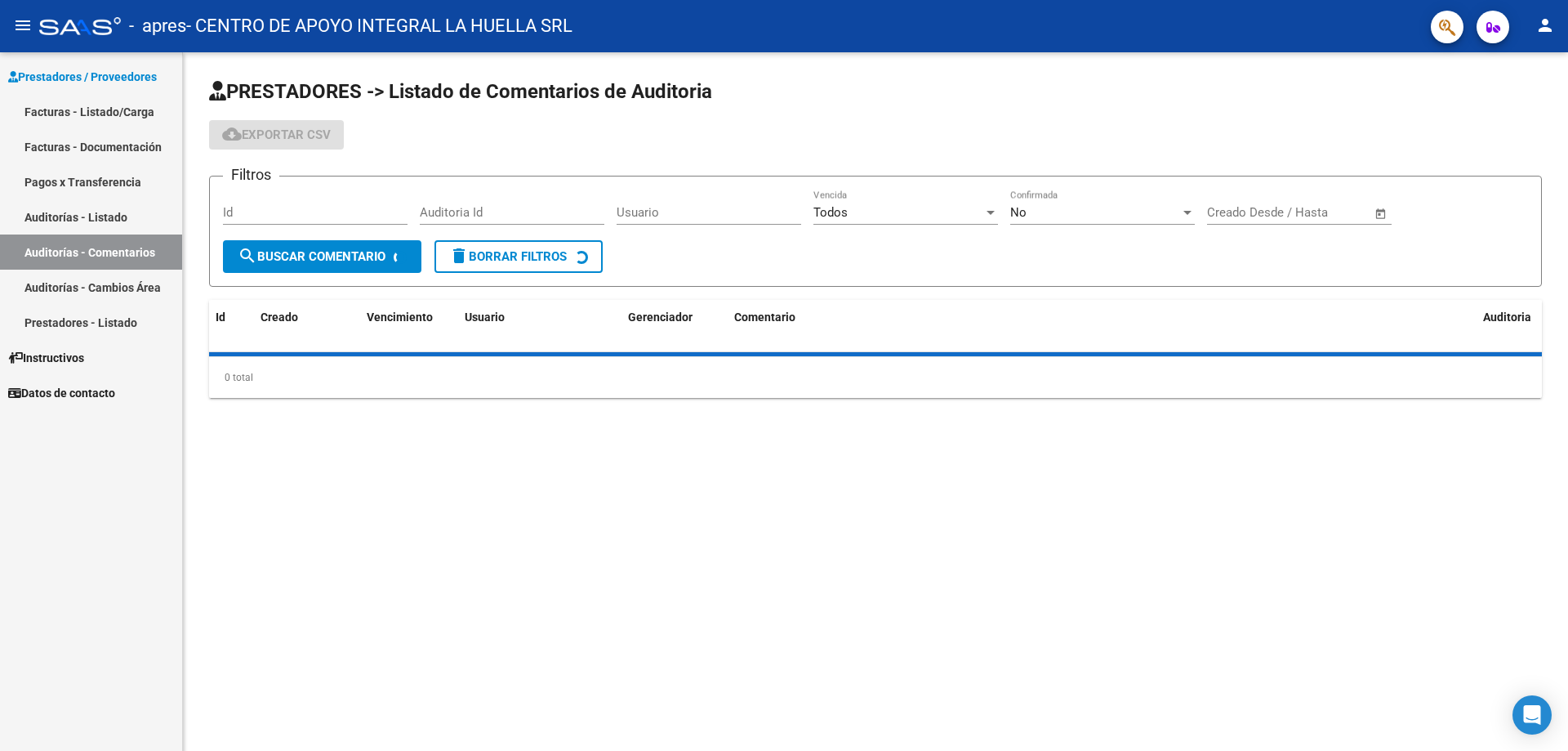
click at [77, 292] on link "Auditorías - Cambios Área" at bounding box center [91, 287] width 182 height 35
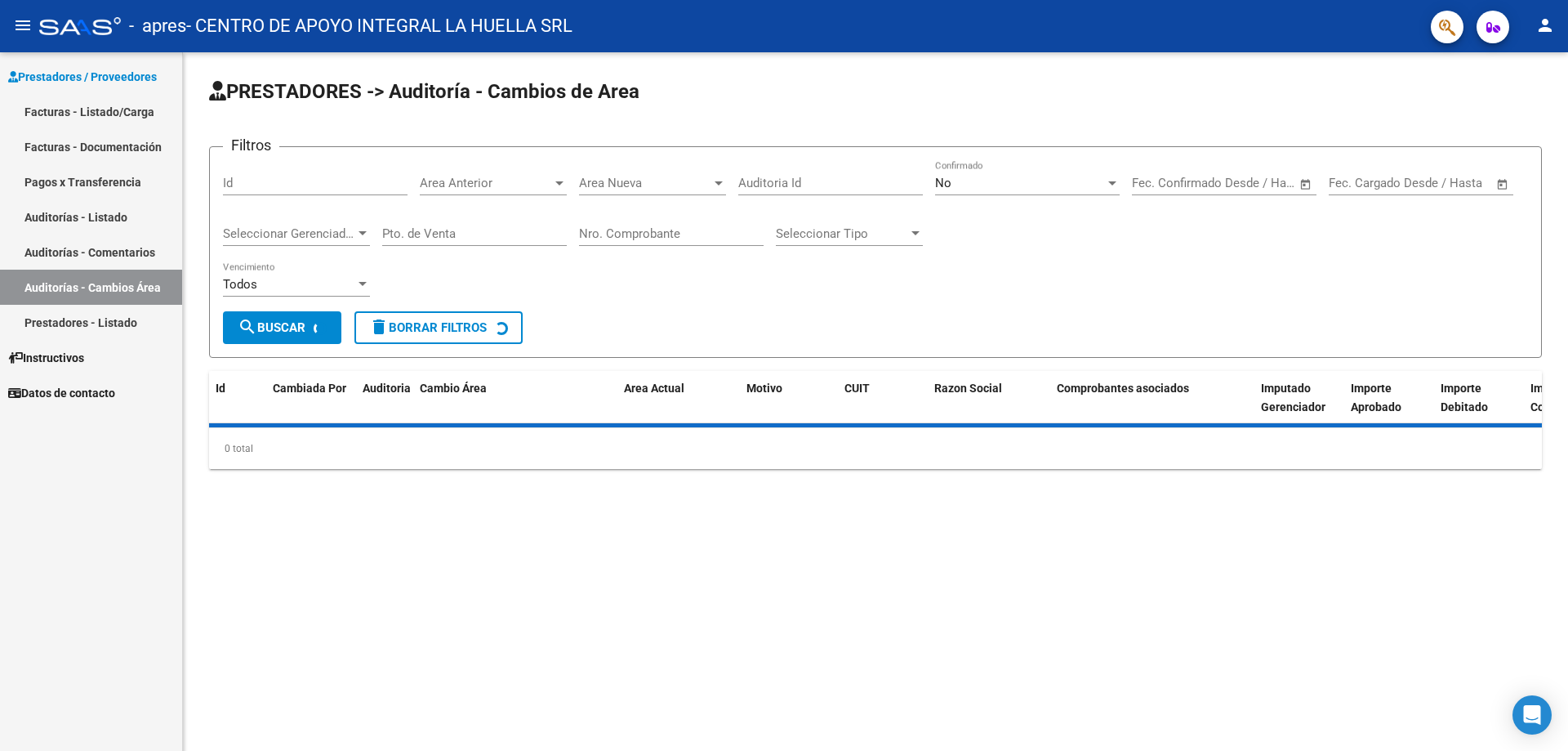
click at [75, 327] on link "Prestadores - Listado" at bounding box center [91, 322] width 182 height 35
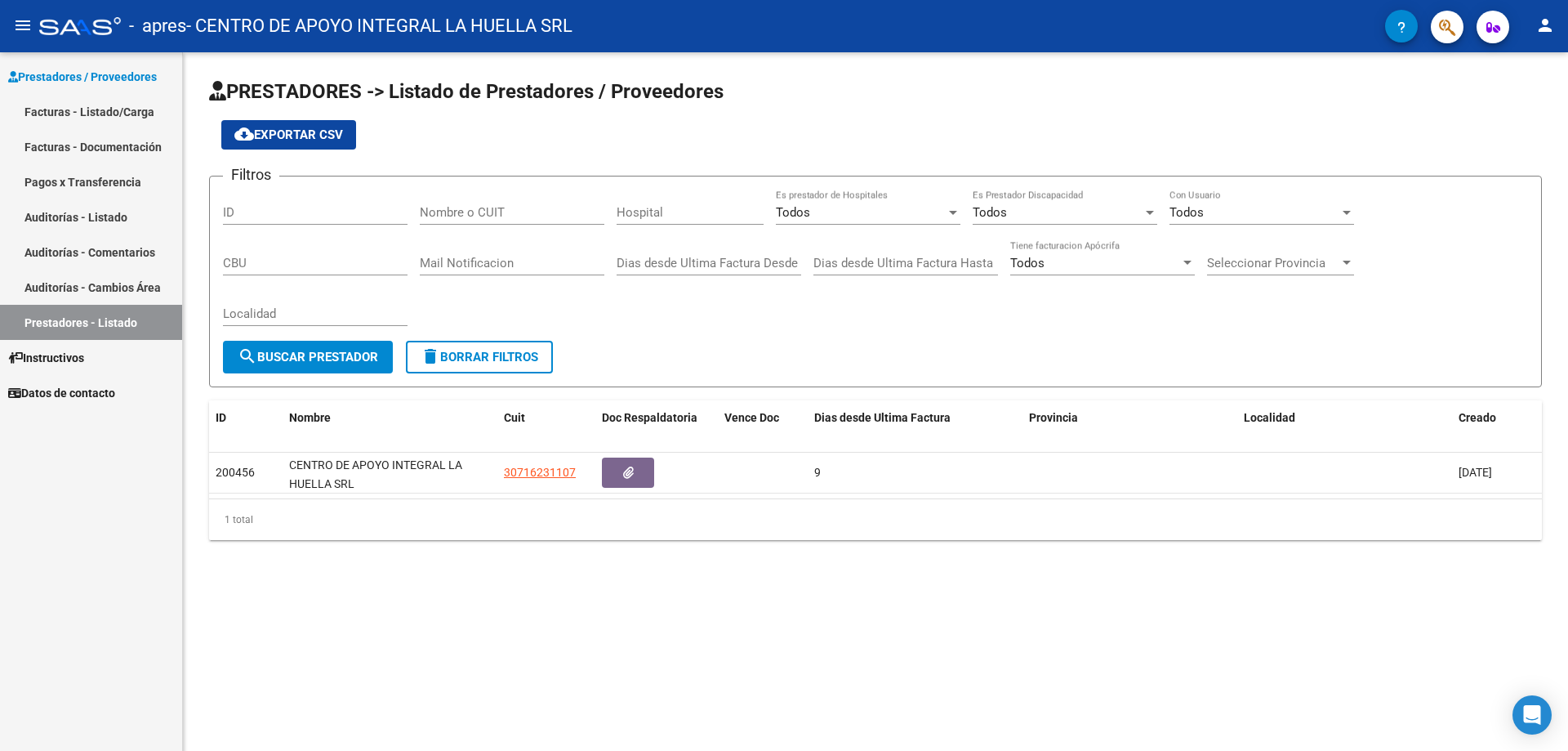
click at [107, 106] on link "Facturas - Listado/Carga" at bounding box center [91, 111] width 182 height 35
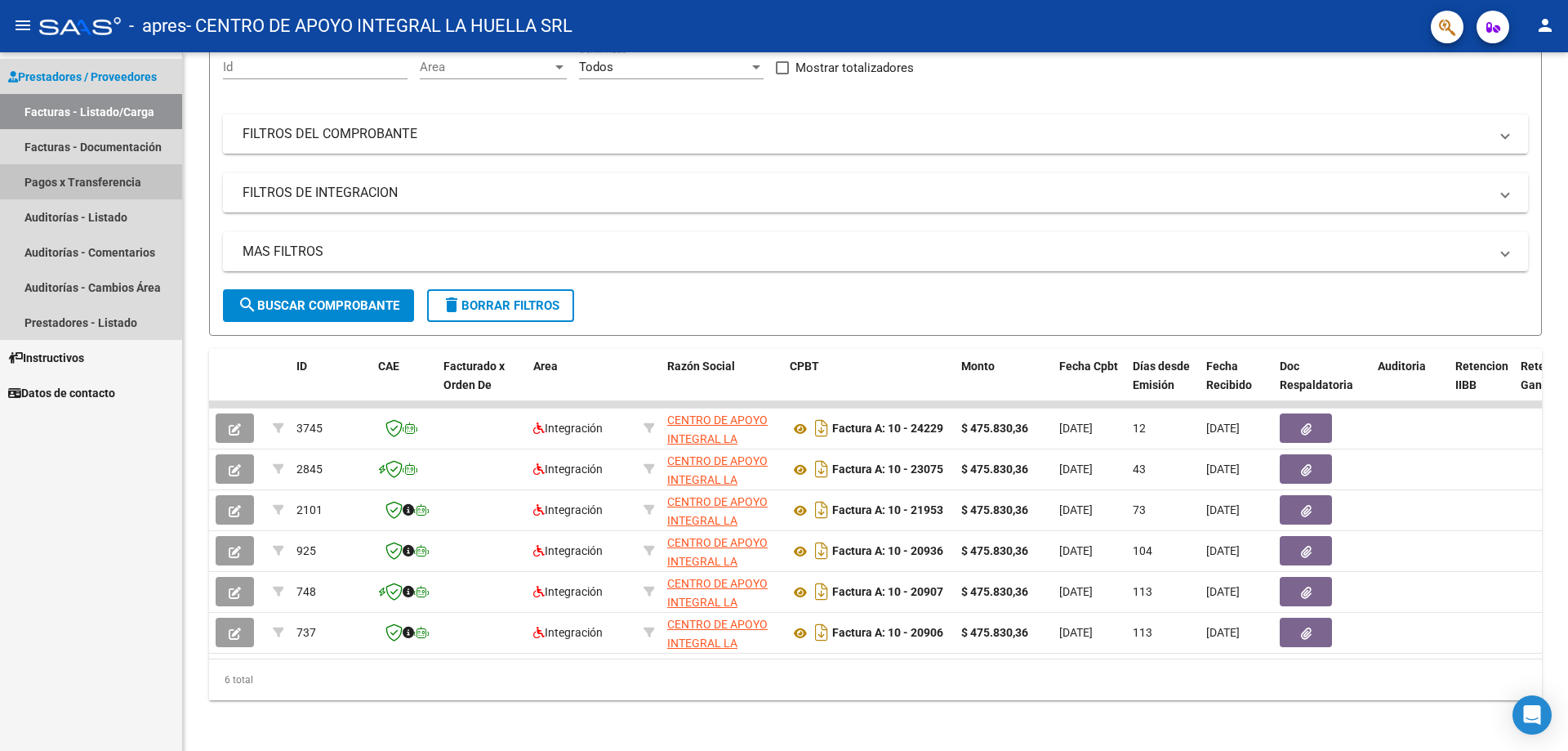
click at [85, 180] on link "Pagos x Transferencia" at bounding box center [91, 181] width 182 height 35
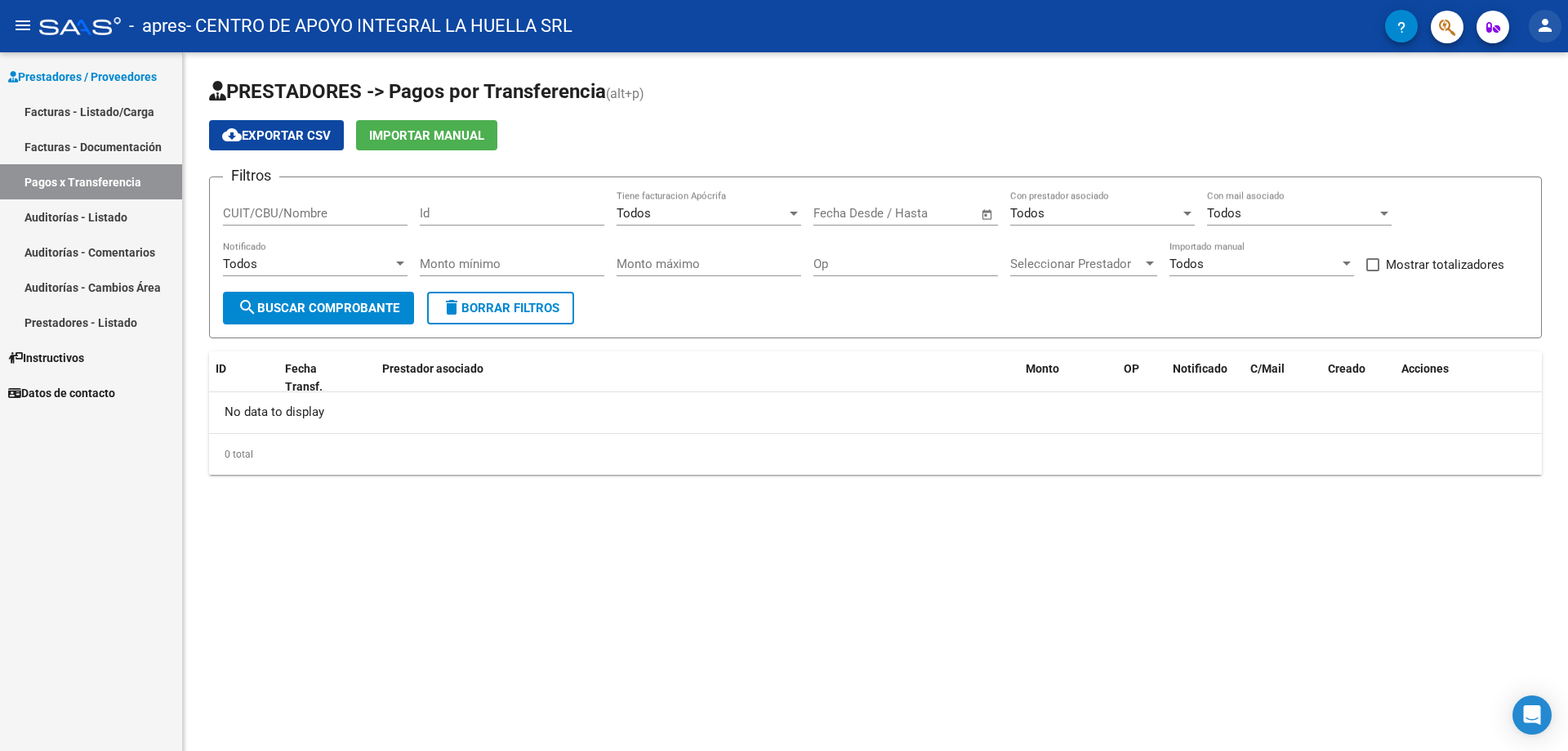
click at [1542, 28] on mat-icon "person" at bounding box center [1545, 25] width 20 height 20
click at [1523, 95] on button "exit_to_app Salir" at bounding box center [1511, 107] width 99 height 39
